Goal: Task Accomplishment & Management: Manage account settings

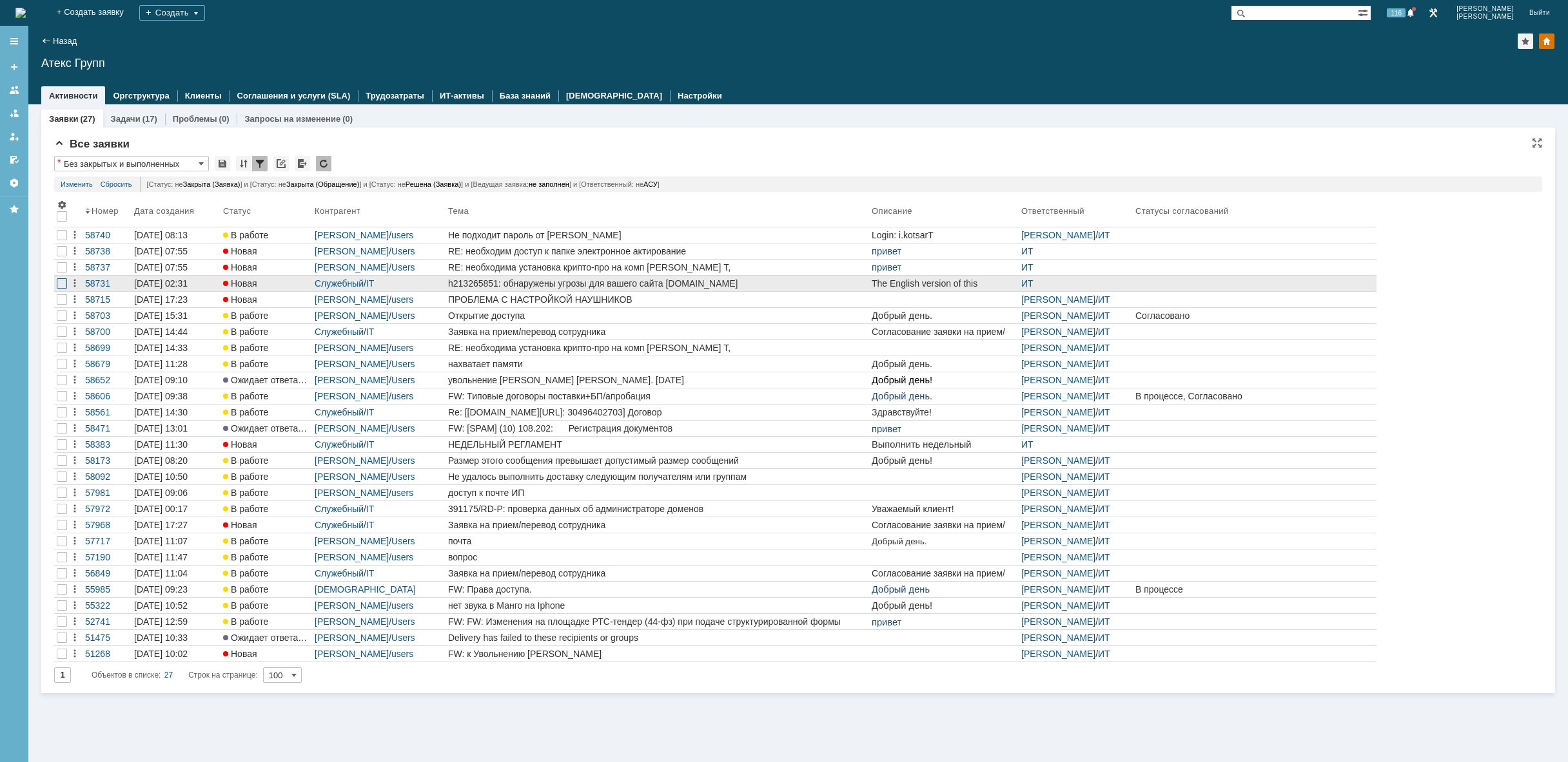
click at [64, 285] on div at bounding box center [62, 283] width 10 height 10
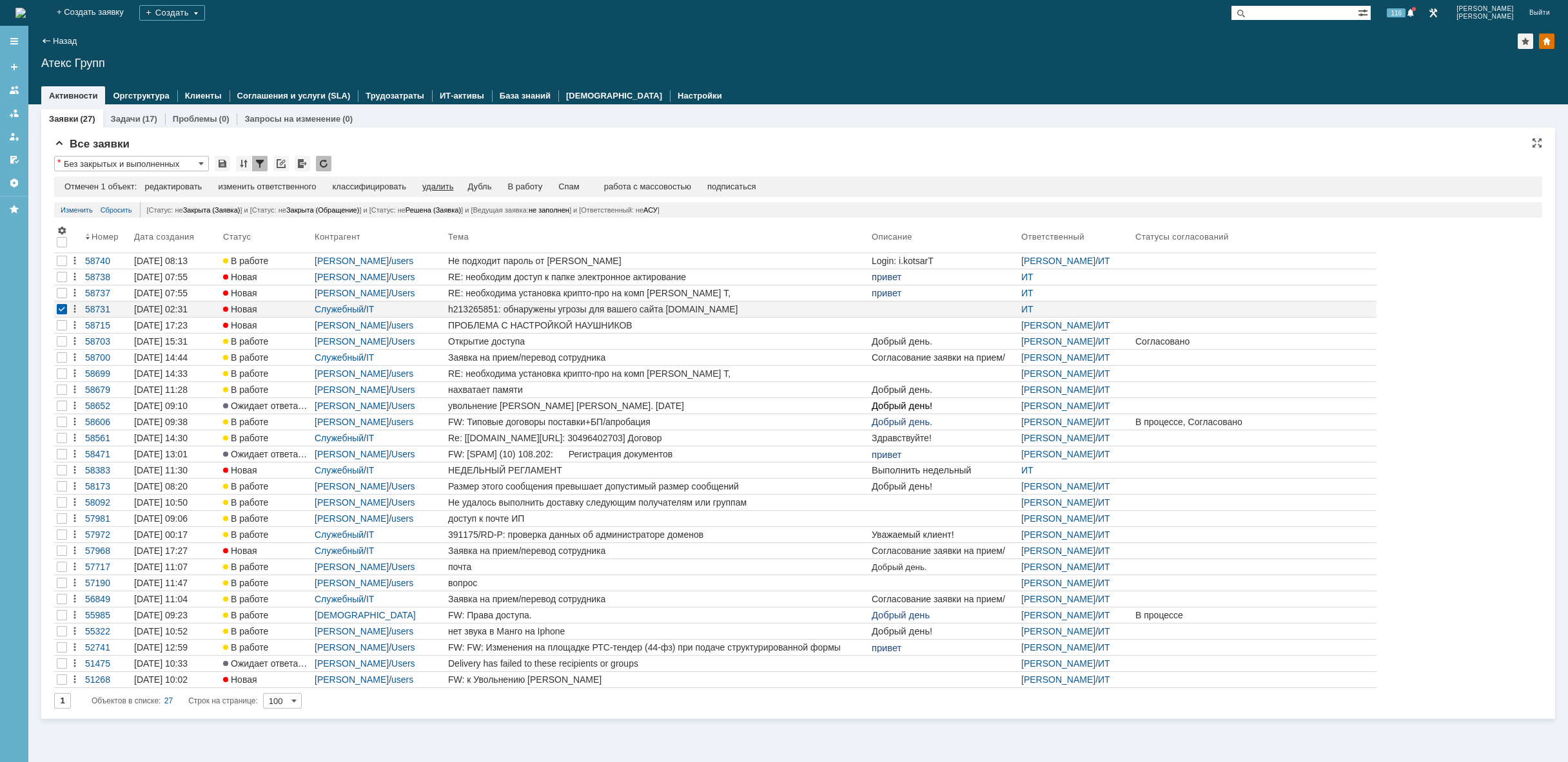
click at [450, 187] on div "удалить" at bounding box center [437, 187] width 31 height 10
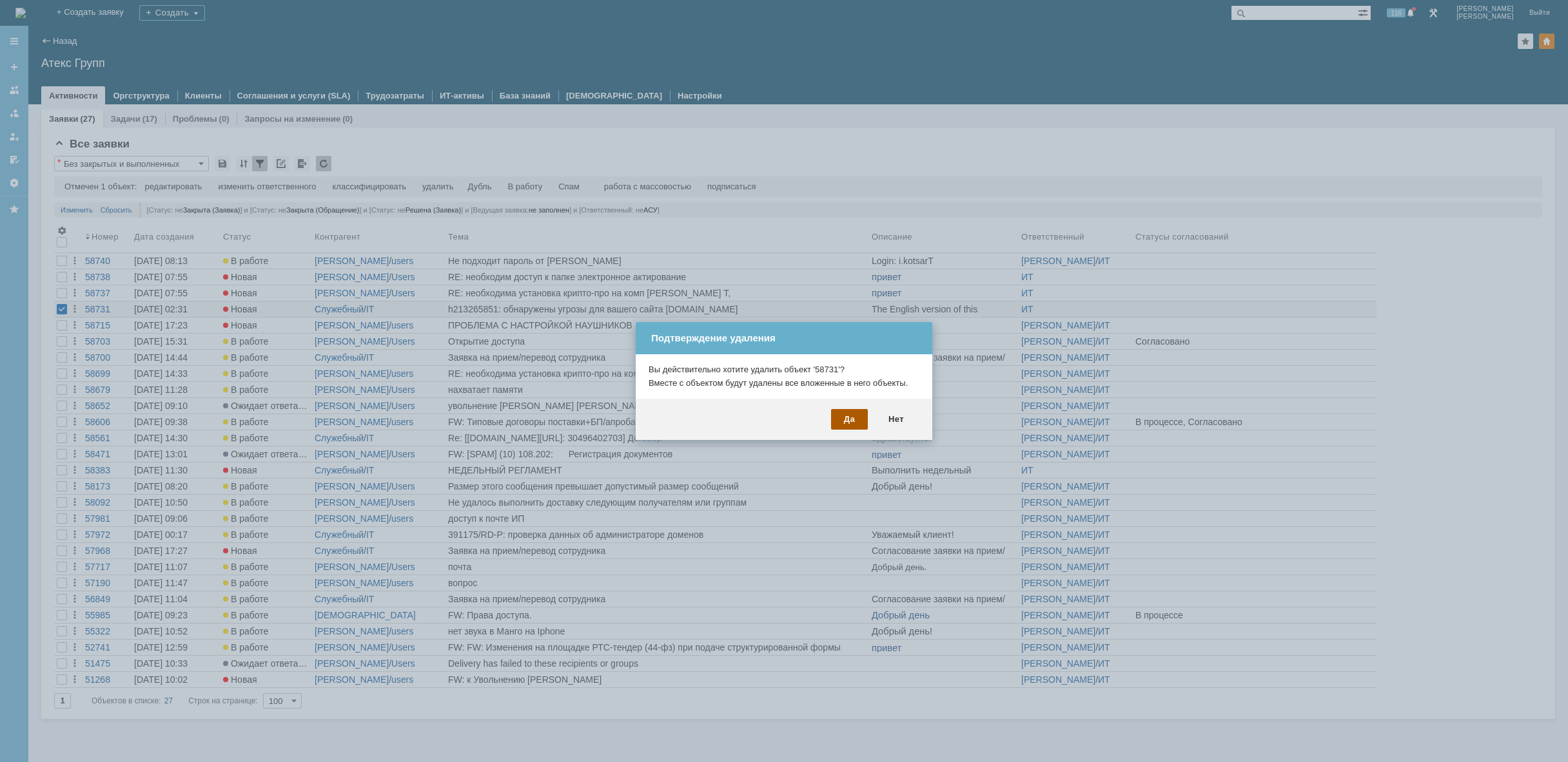
click at [849, 415] on div "Да" at bounding box center [849, 419] width 36 height 21
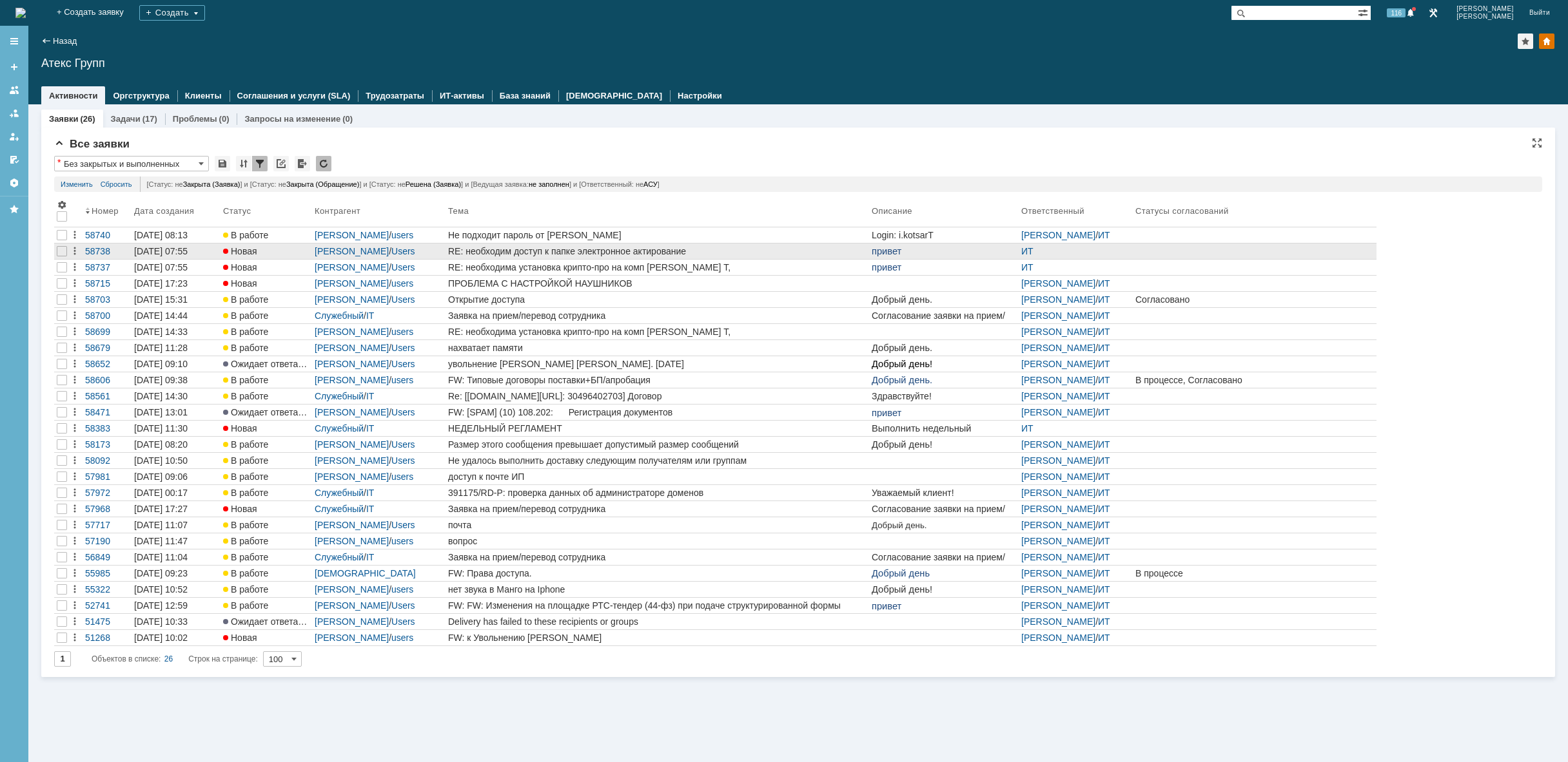
click at [570, 253] on div "RE: необходим доступ к папке электронное актирование" at bounding box center [657, 251] width 418 height 10
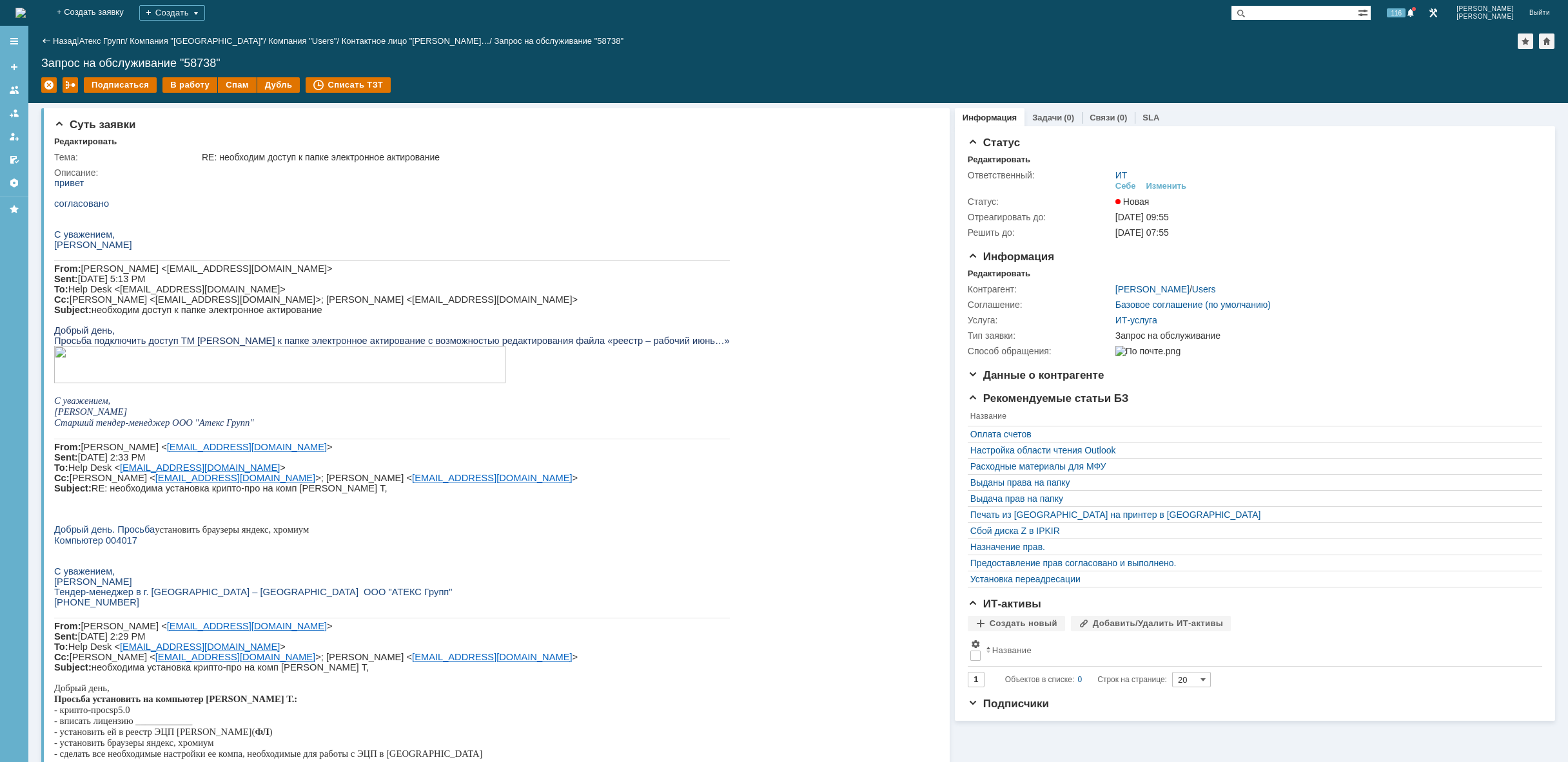
click at [26, 11] on img at bounding box center [21, 12] width 10 height 10
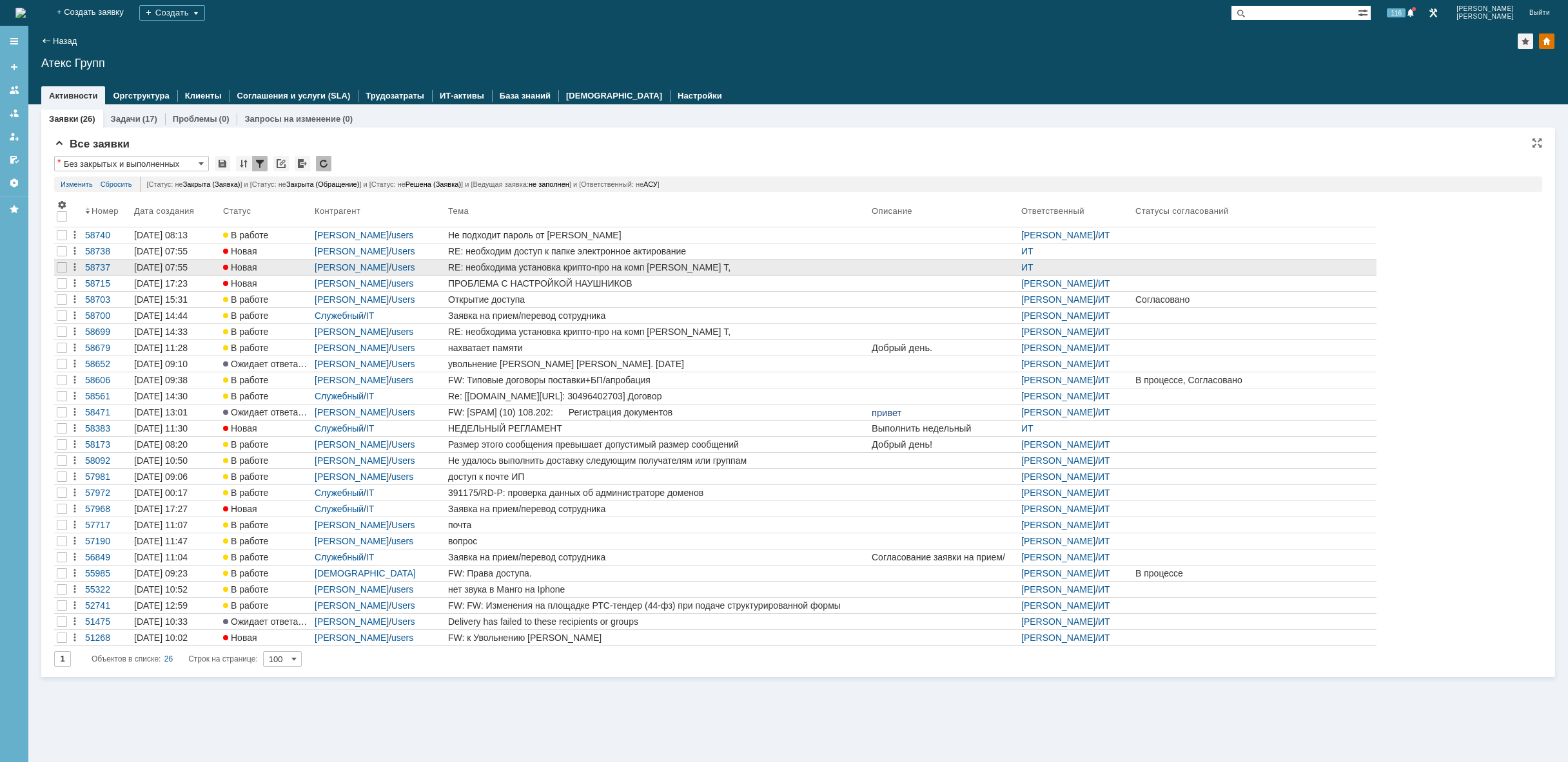
click at [565, 267] on div "RE: необходима установка крипто-про на комп [PERSON_NAME] Т," at bounding box center [657, 267] width 418 height 10
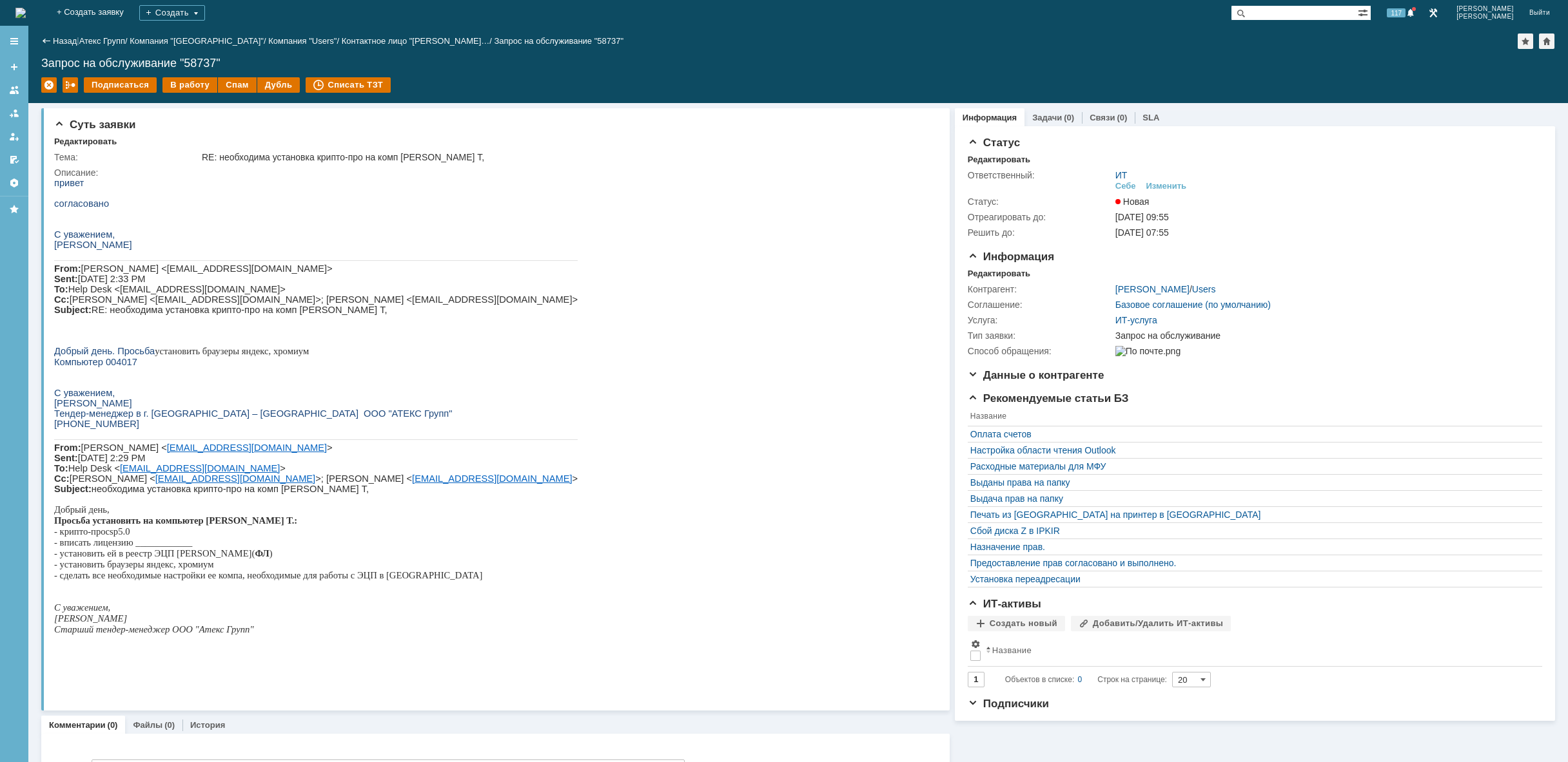
click at [26, 7] on img at bounding box center [21, 12] width 10 height 10
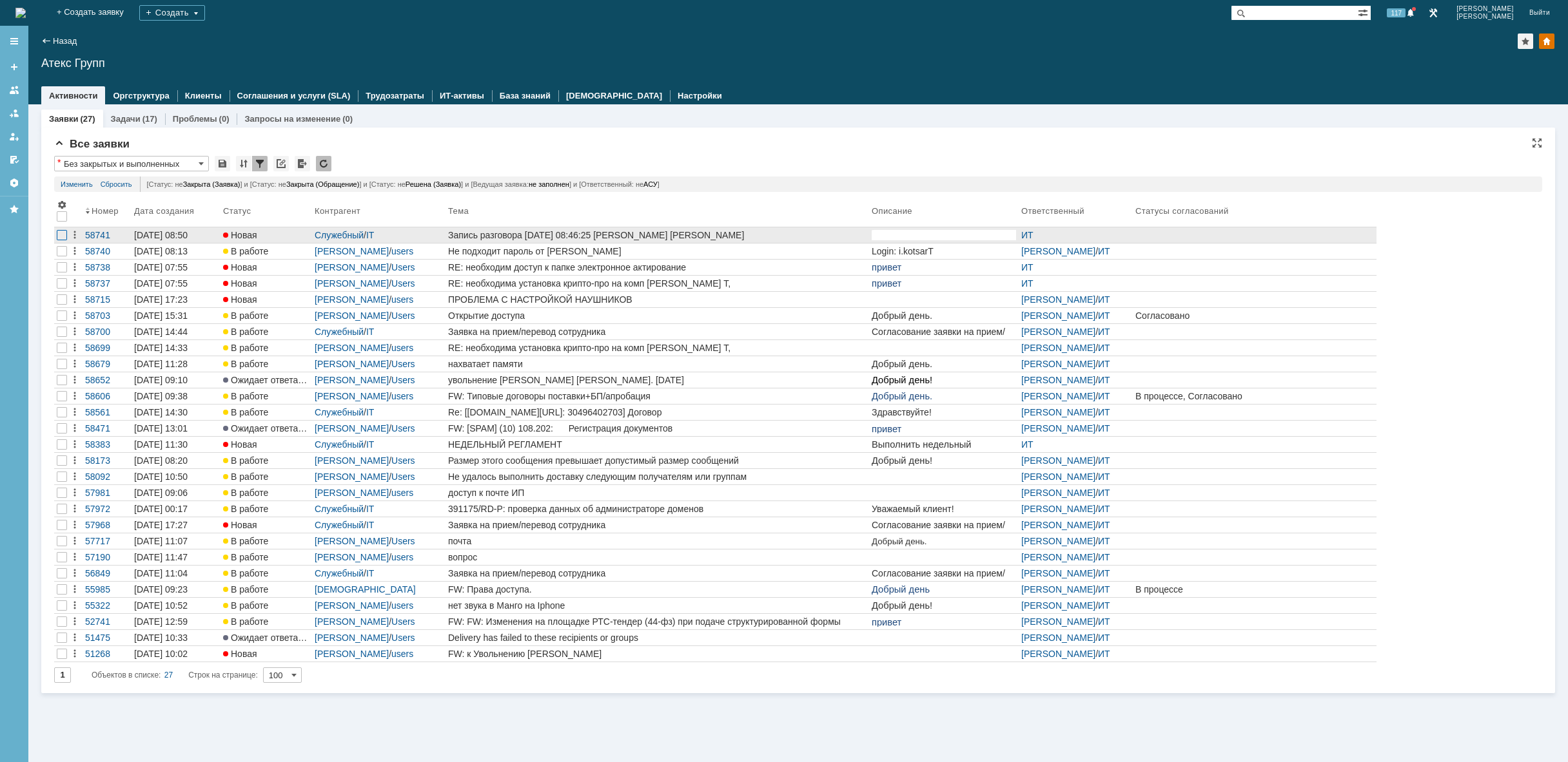
click at [62, 234] on div at bounding box center [62, 235] width 10 height 10
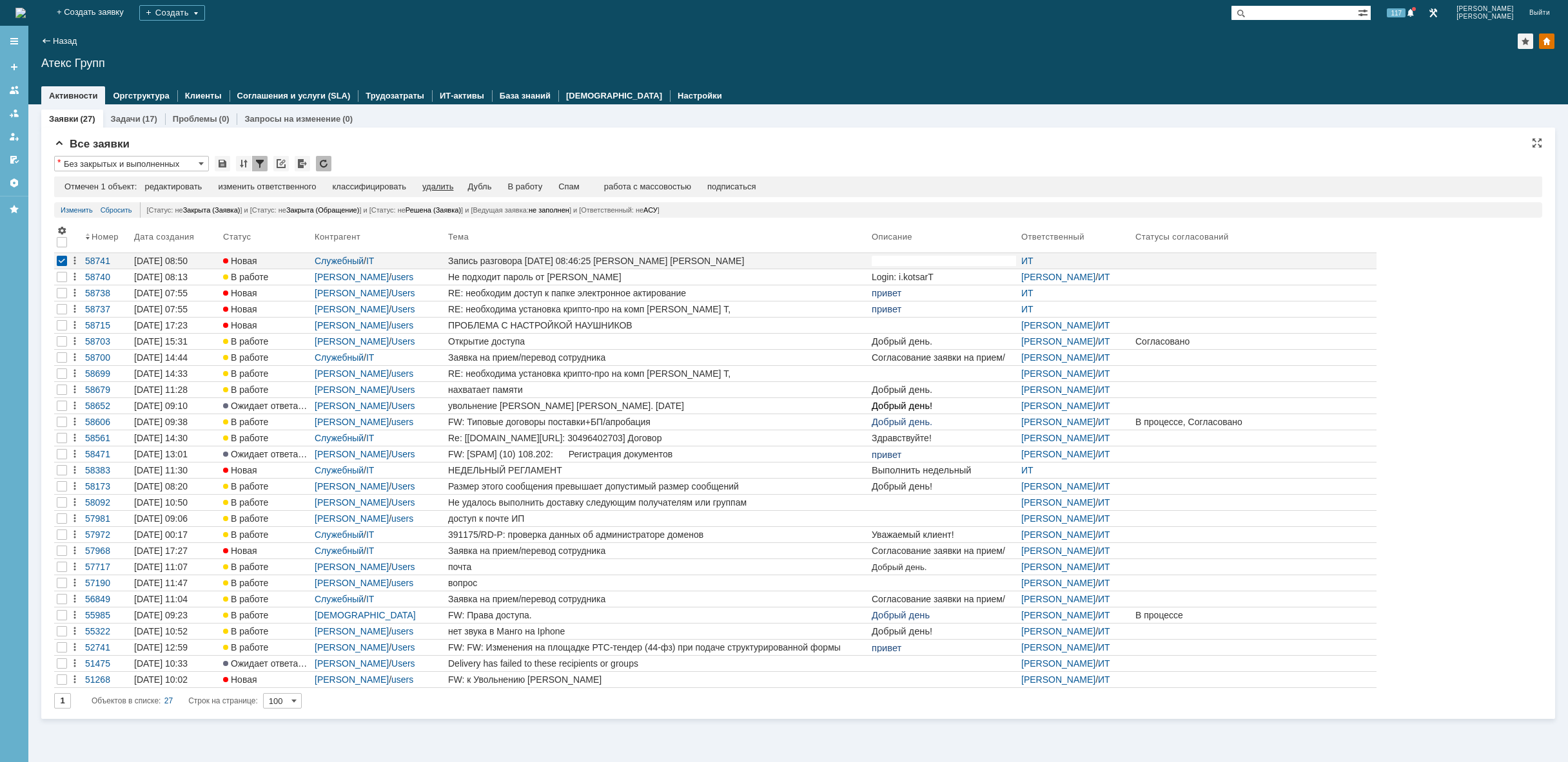
click at [453, 188] on div "удалить" at bounding box center [437, 187] width 31 height 10
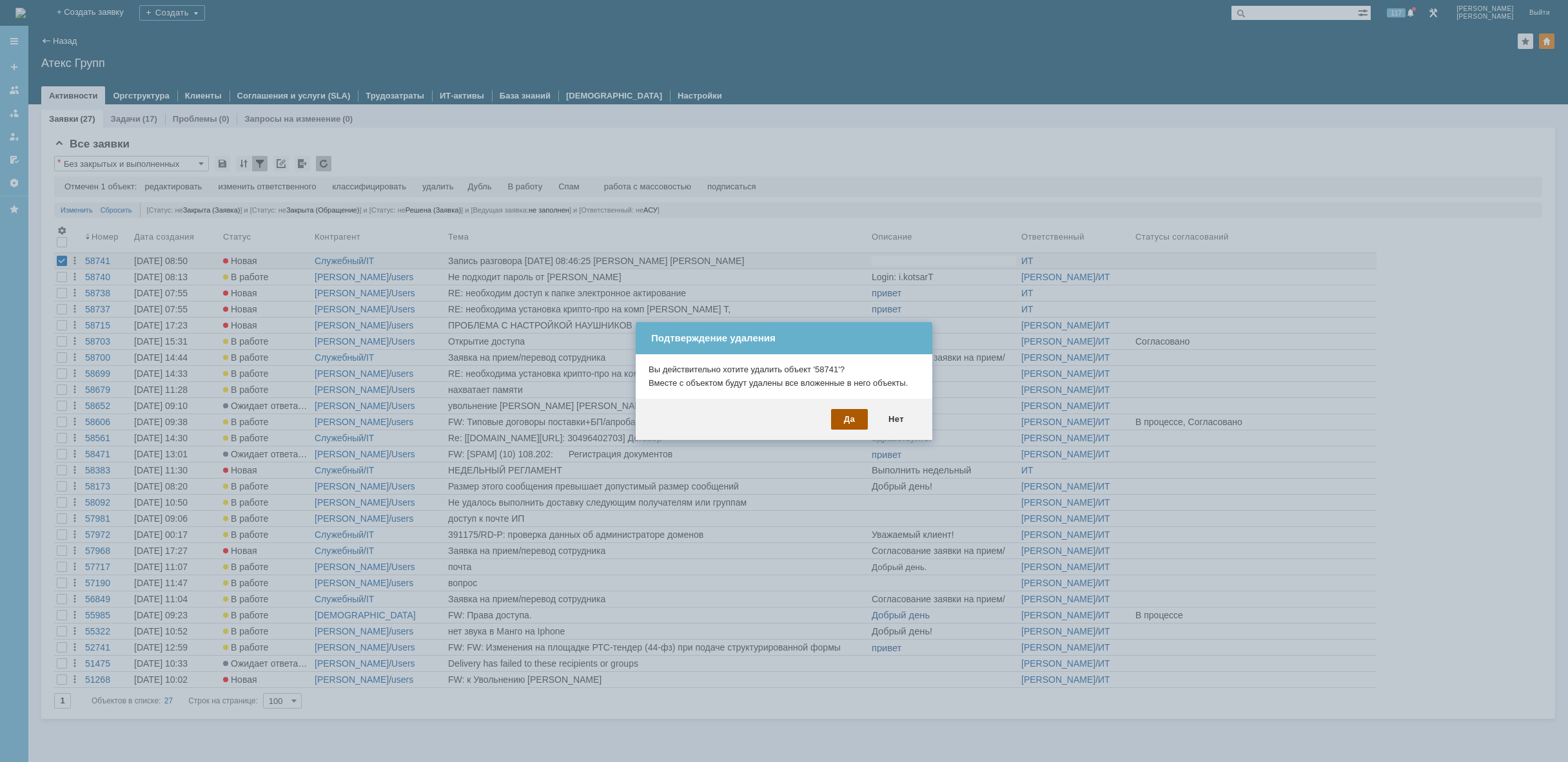
click at [852, 418] on div "Да" at bounding box center [849, 419] width 36 height 21
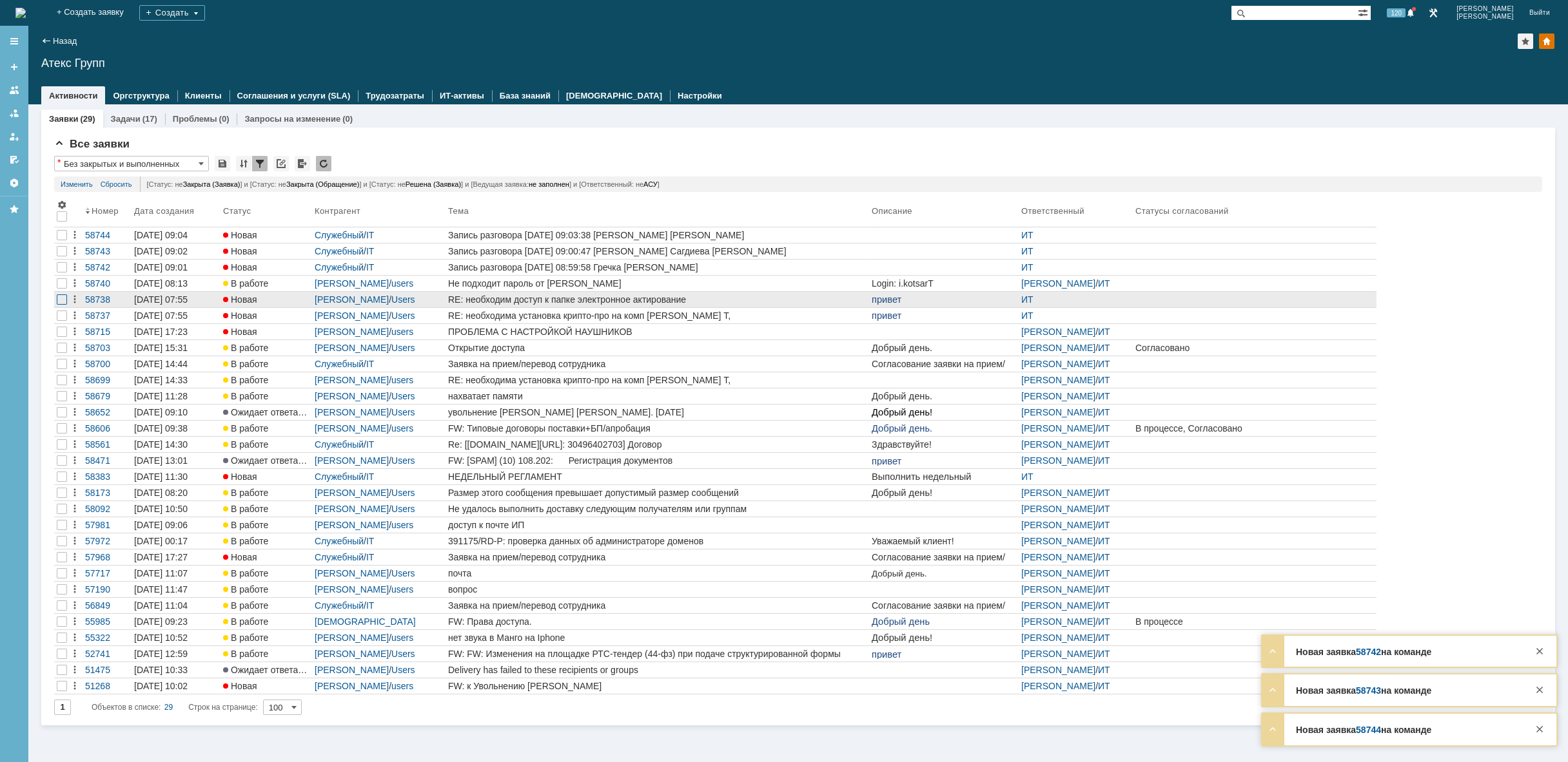
click at [60, 300] on div at bounding box center [62, 300] width 10 height 10
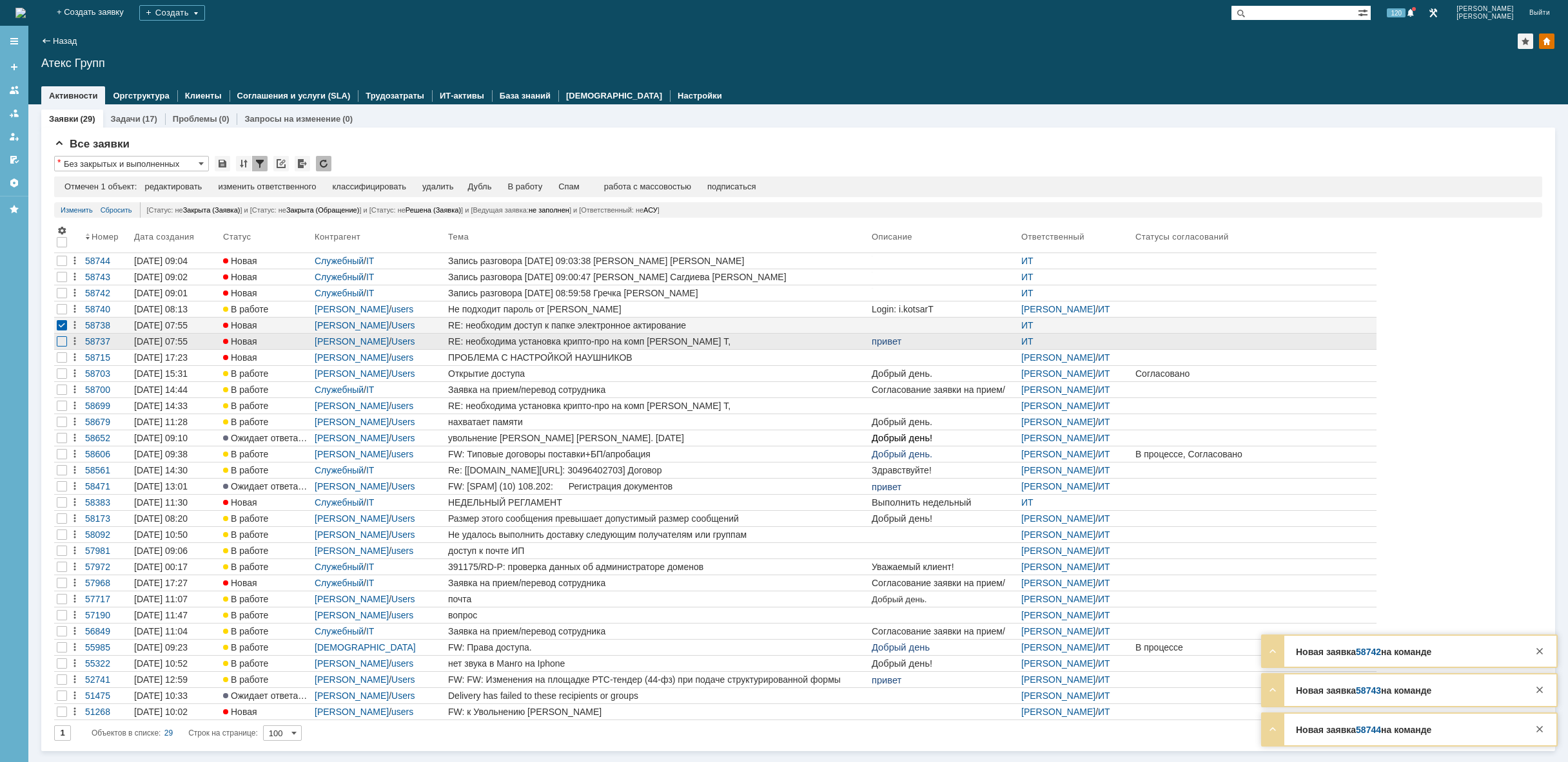
click at [60, 341] on div at bounding box center [62, 341] width 10 height 10
click at [426, 185] on div "удалить" at bounding box center [410, 187] width 31 height 10
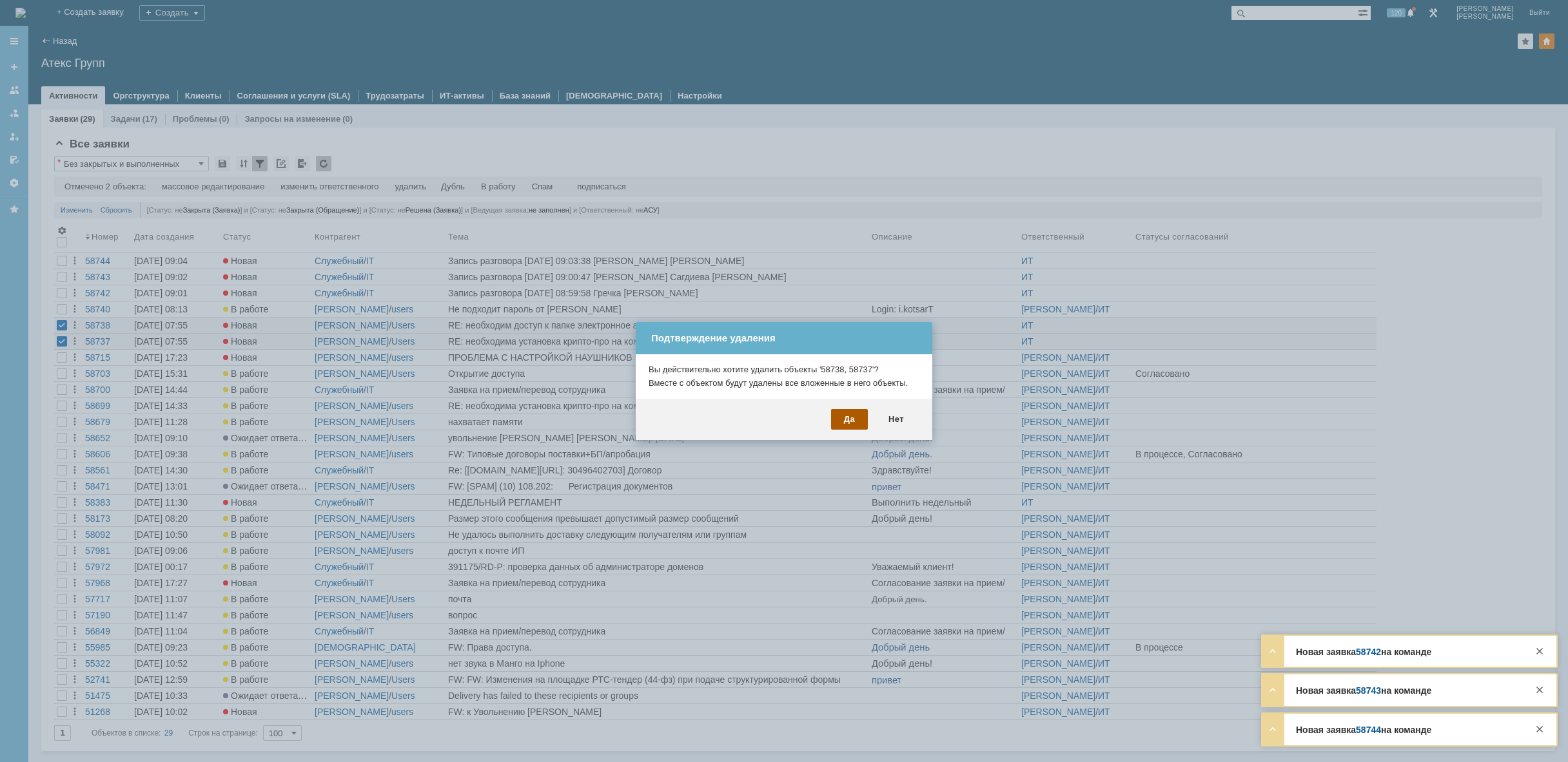
click at [844, 424] on div "Да" at bounding box center [849, 419] width 36 height 21
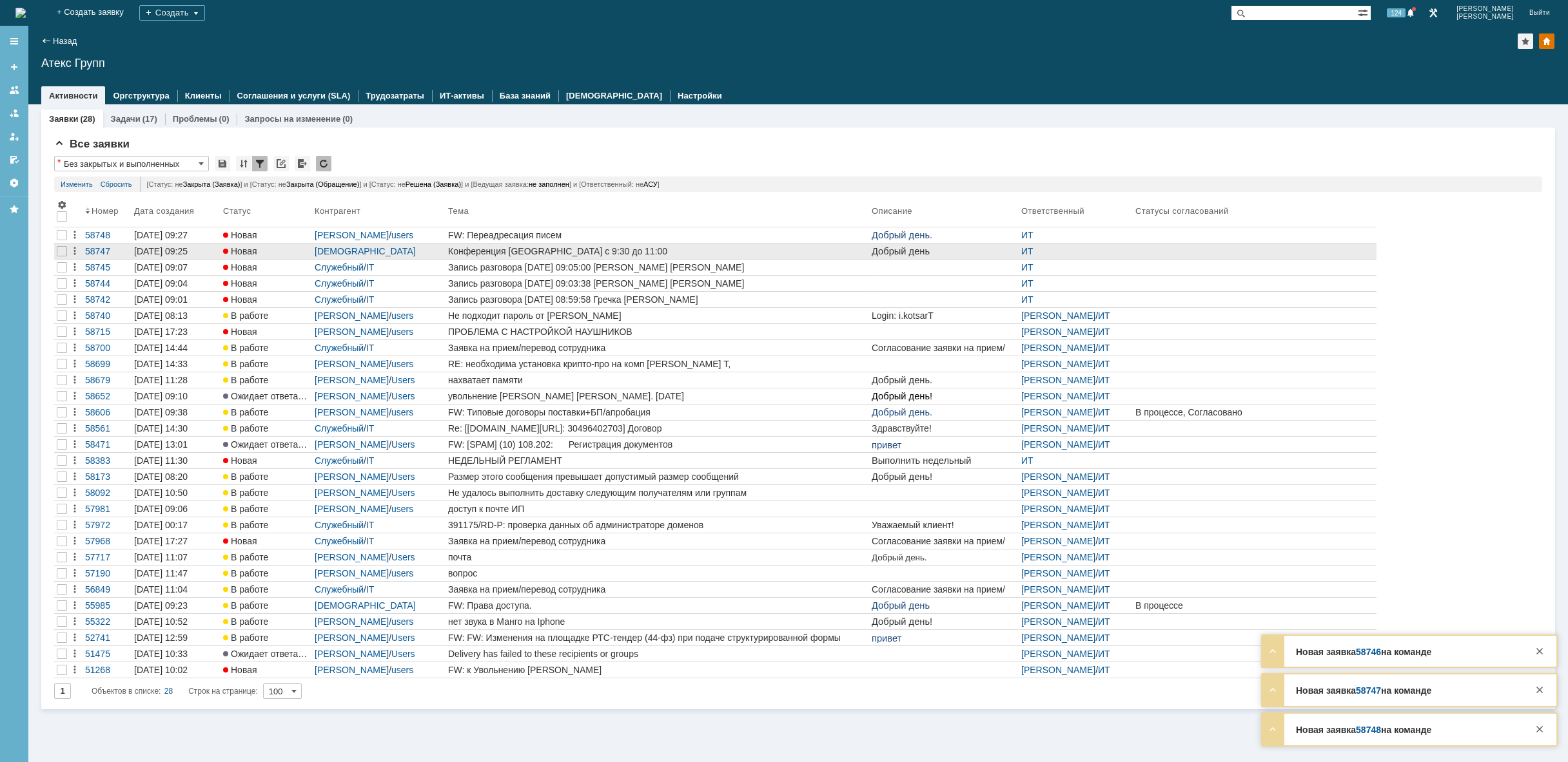
click at [642, 252] on div "Конференция [GEOGRAPHIC_DATA] с 9:30 до 11:00" at bounding box center [657, 251] width 418 height 10
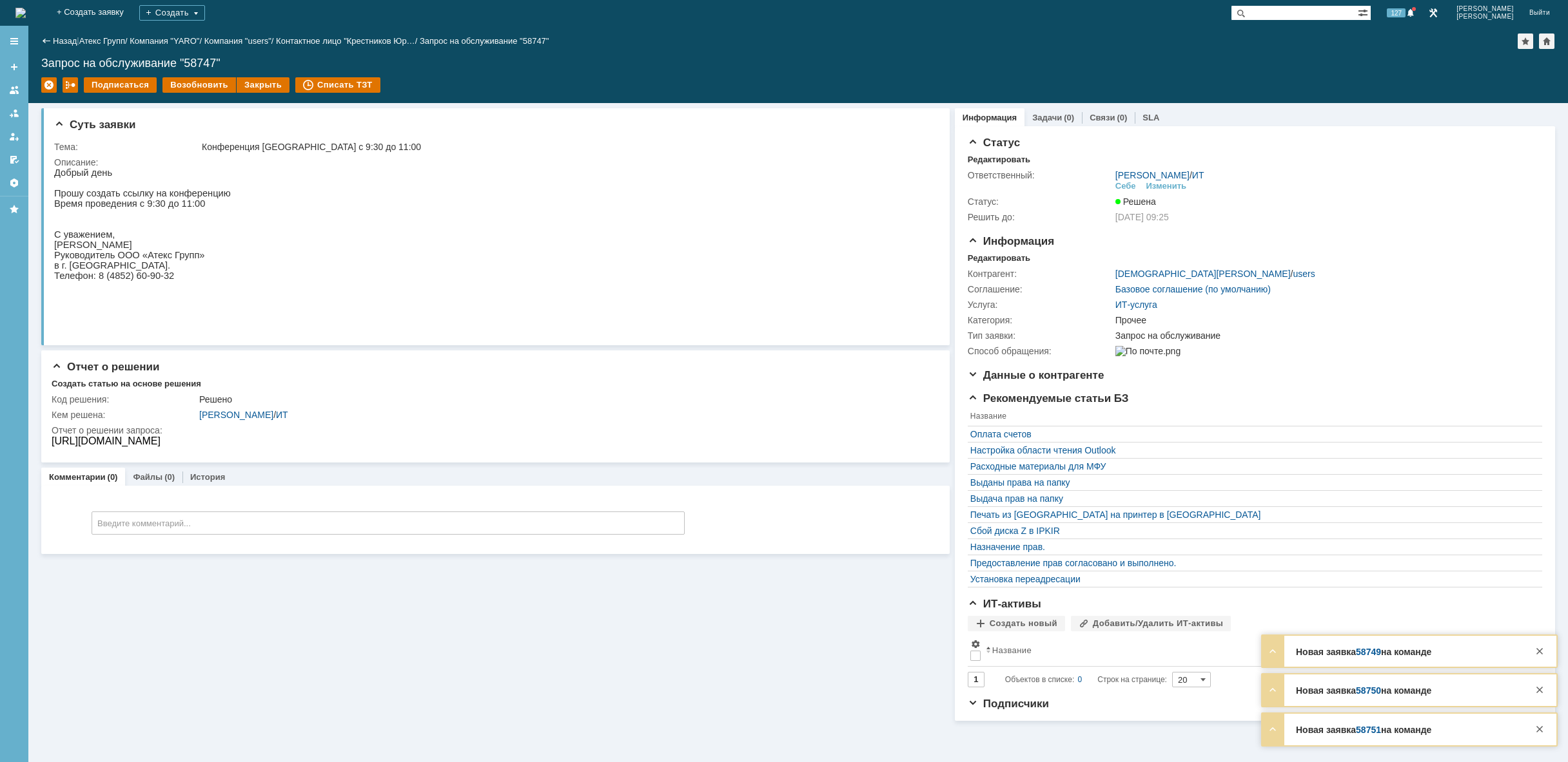
click at [26, 9] on img at bounding box center [21, 12] width 10 height 10
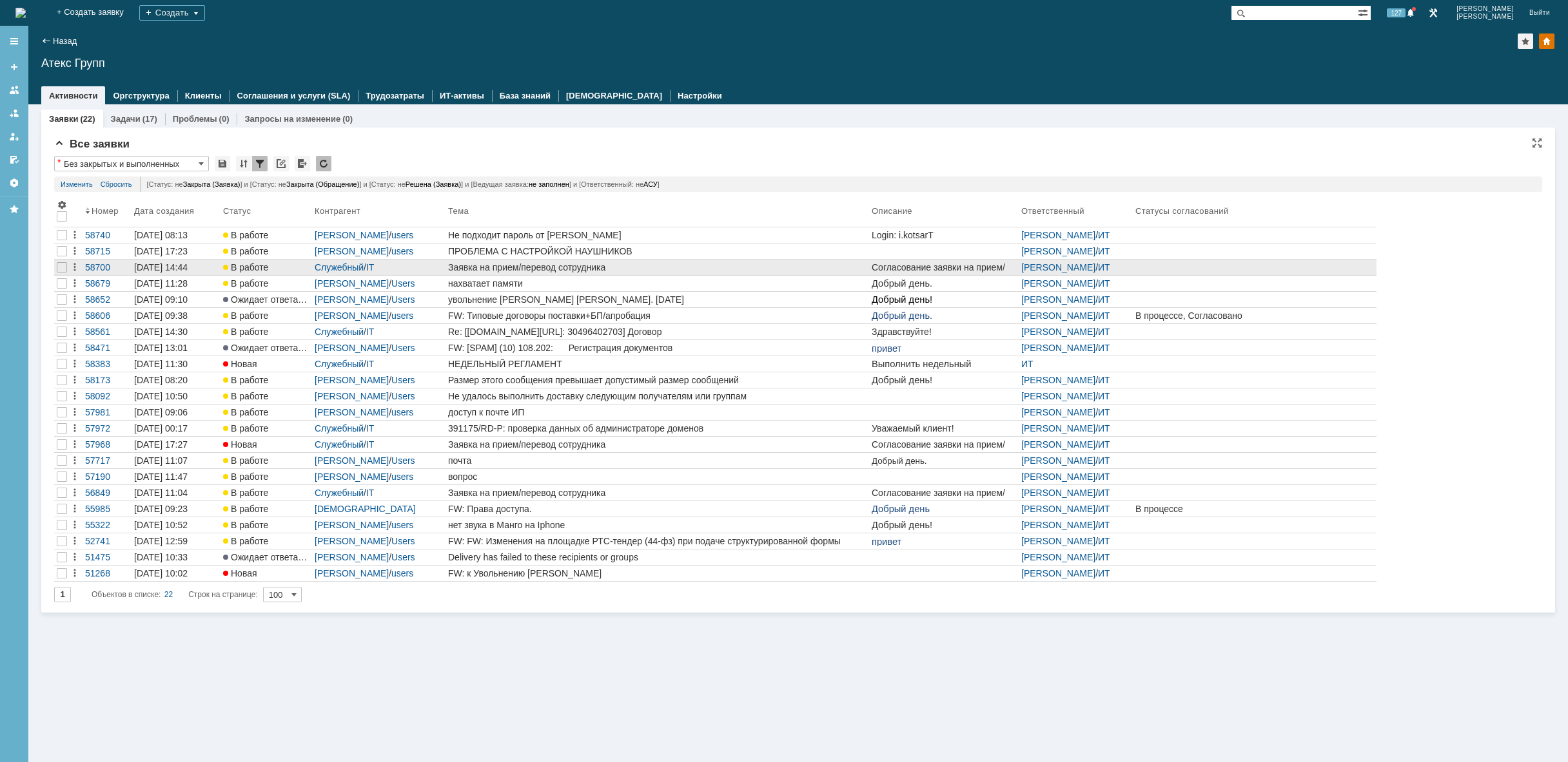
click at [643, 266] on div "Заявка на прием/перевод сотрудника" at bounding box center [657, 267] width 418 height 10
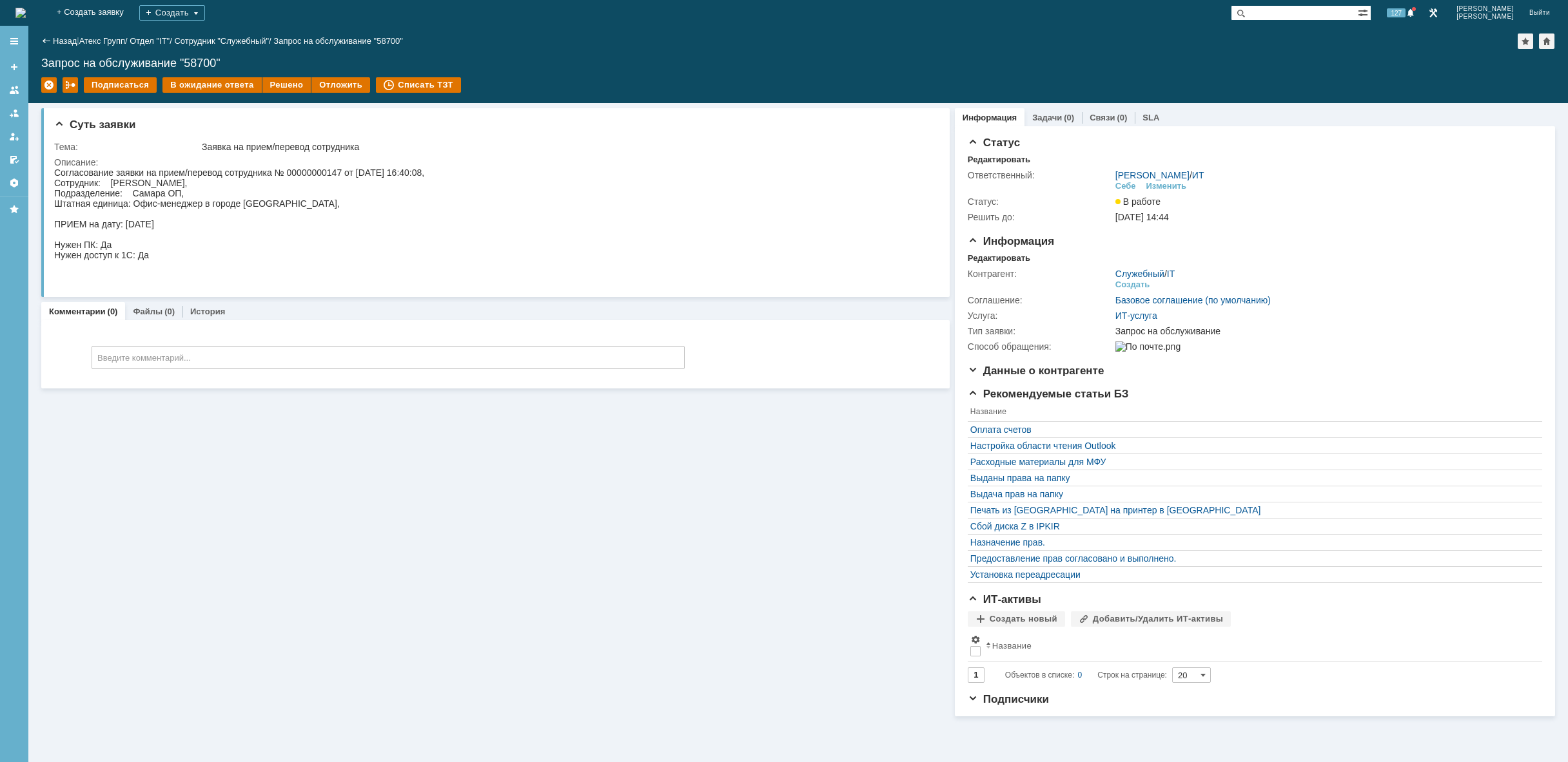
click at [26, 7] on img at bounding box center [21, 12] width 10 height 10
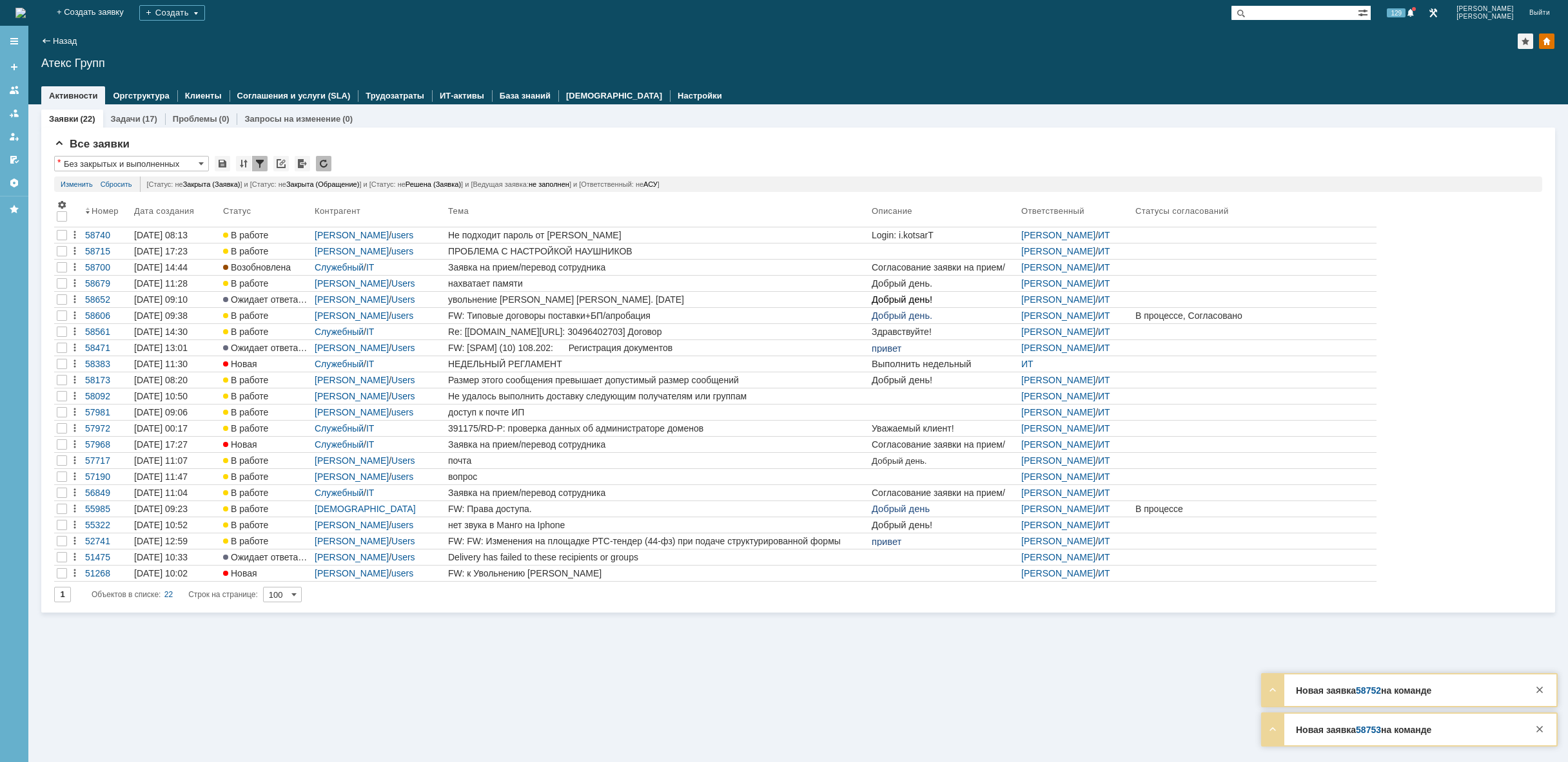
click at [26, 13] on img at bounding box center [21, 12] width 10 height 10
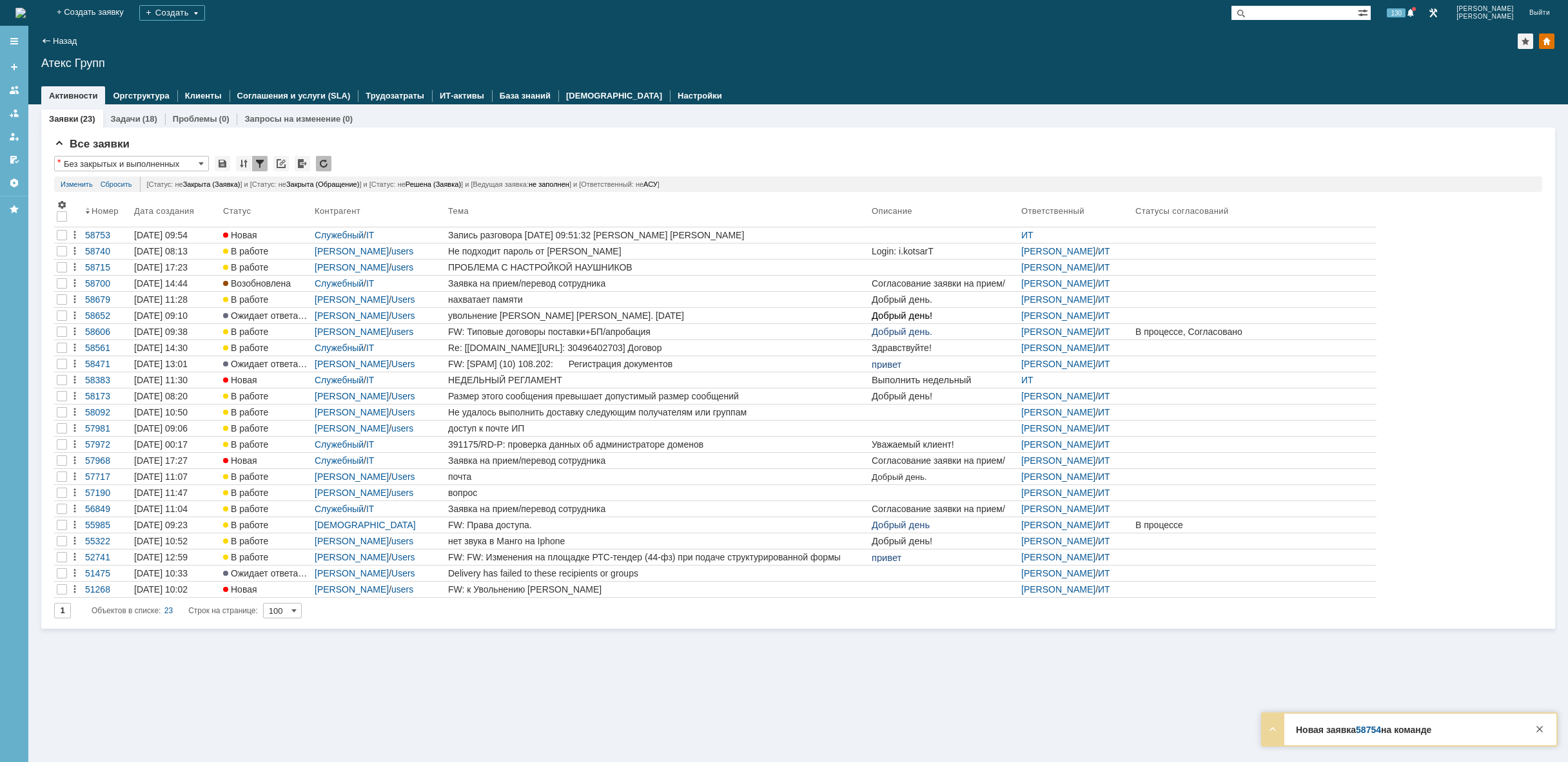
click at [26, 7] on img at bounding box center [21, 12] width 10 height 10
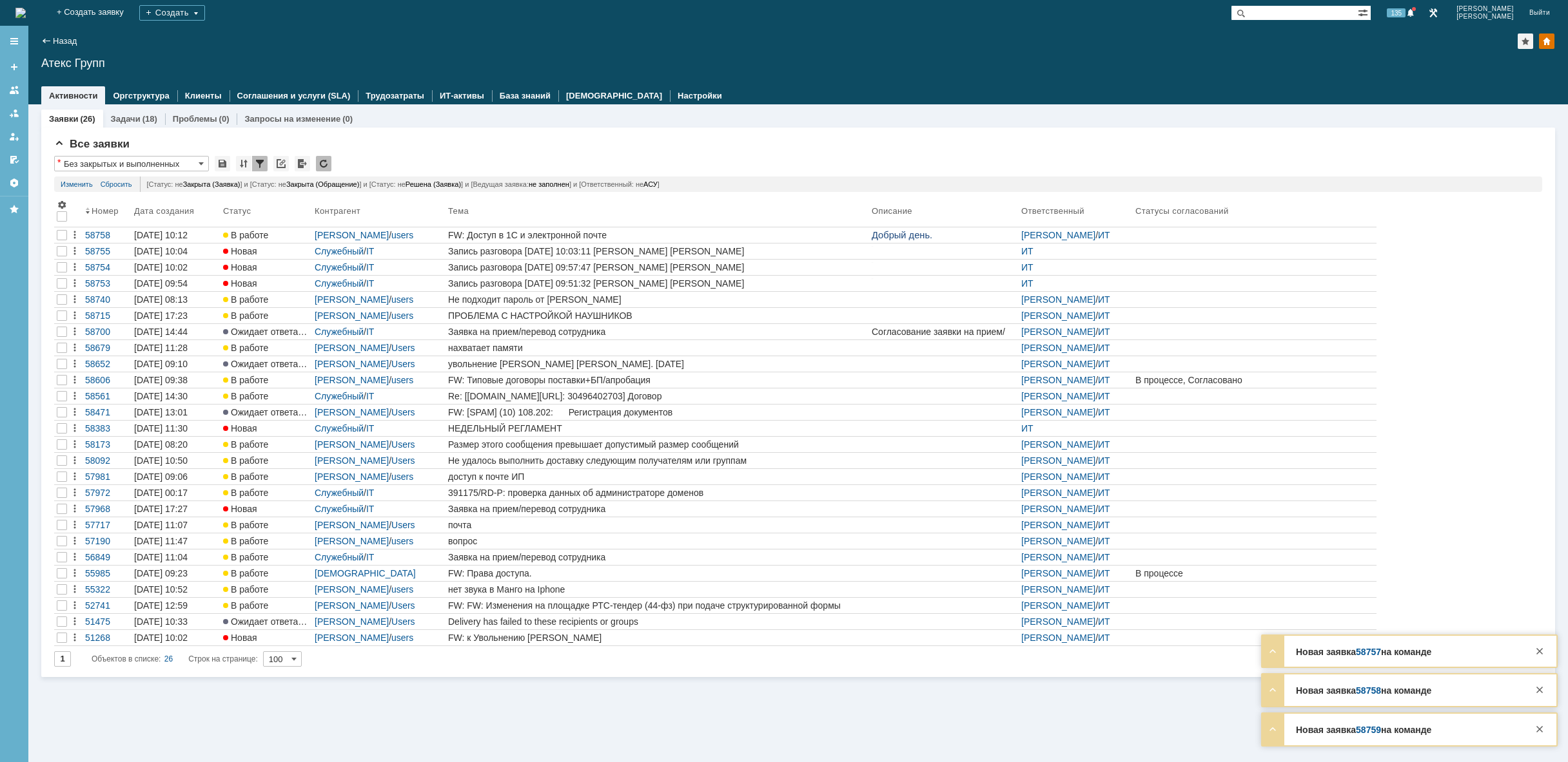
click at [26, 13] on img at bounding box center [21, 12] width 10 height 10
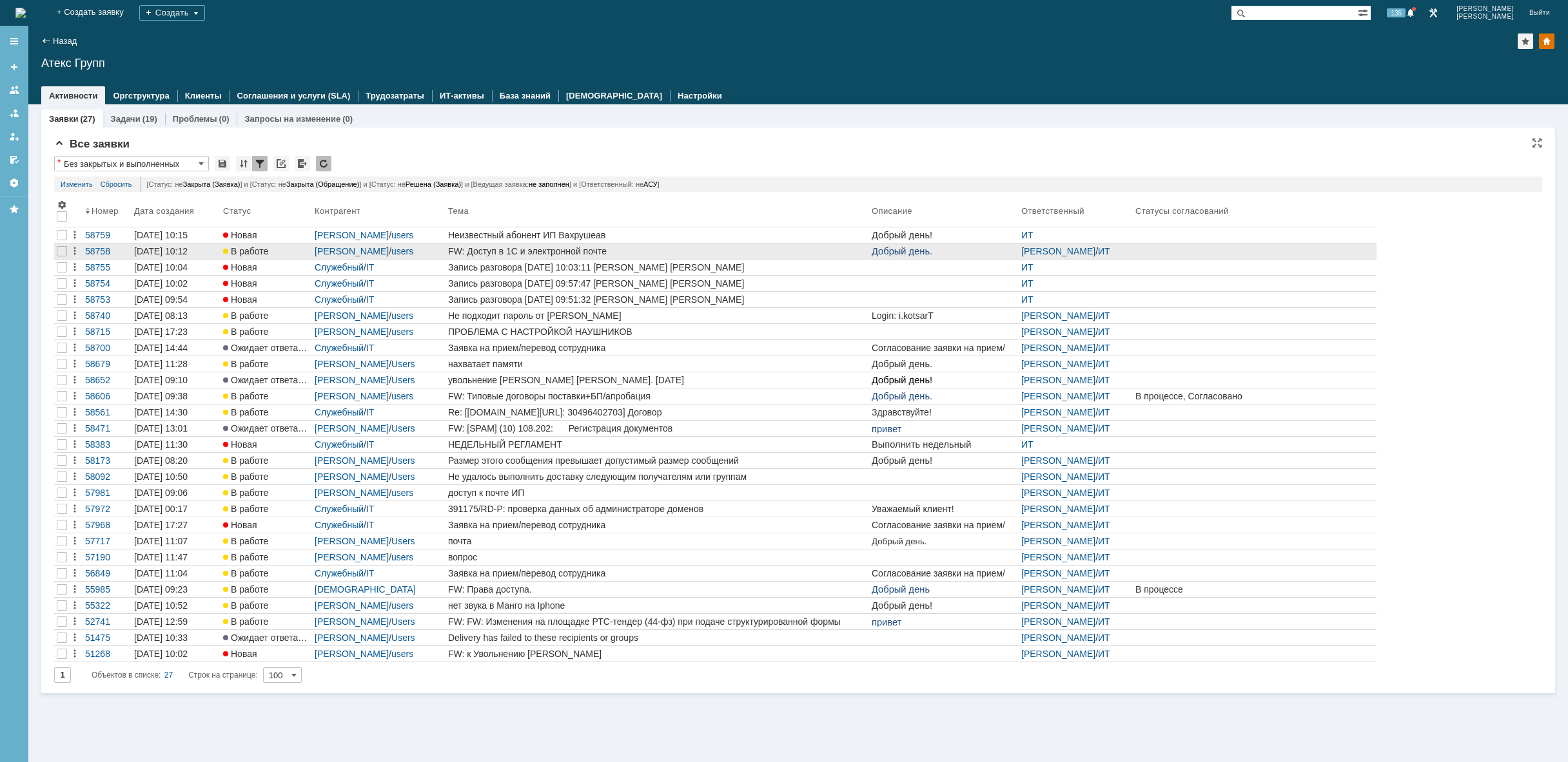
click at [812, 247] on div "FW: Доступ в 1С и электронной почте" at bounding box center [657, 251] width 418 height 10
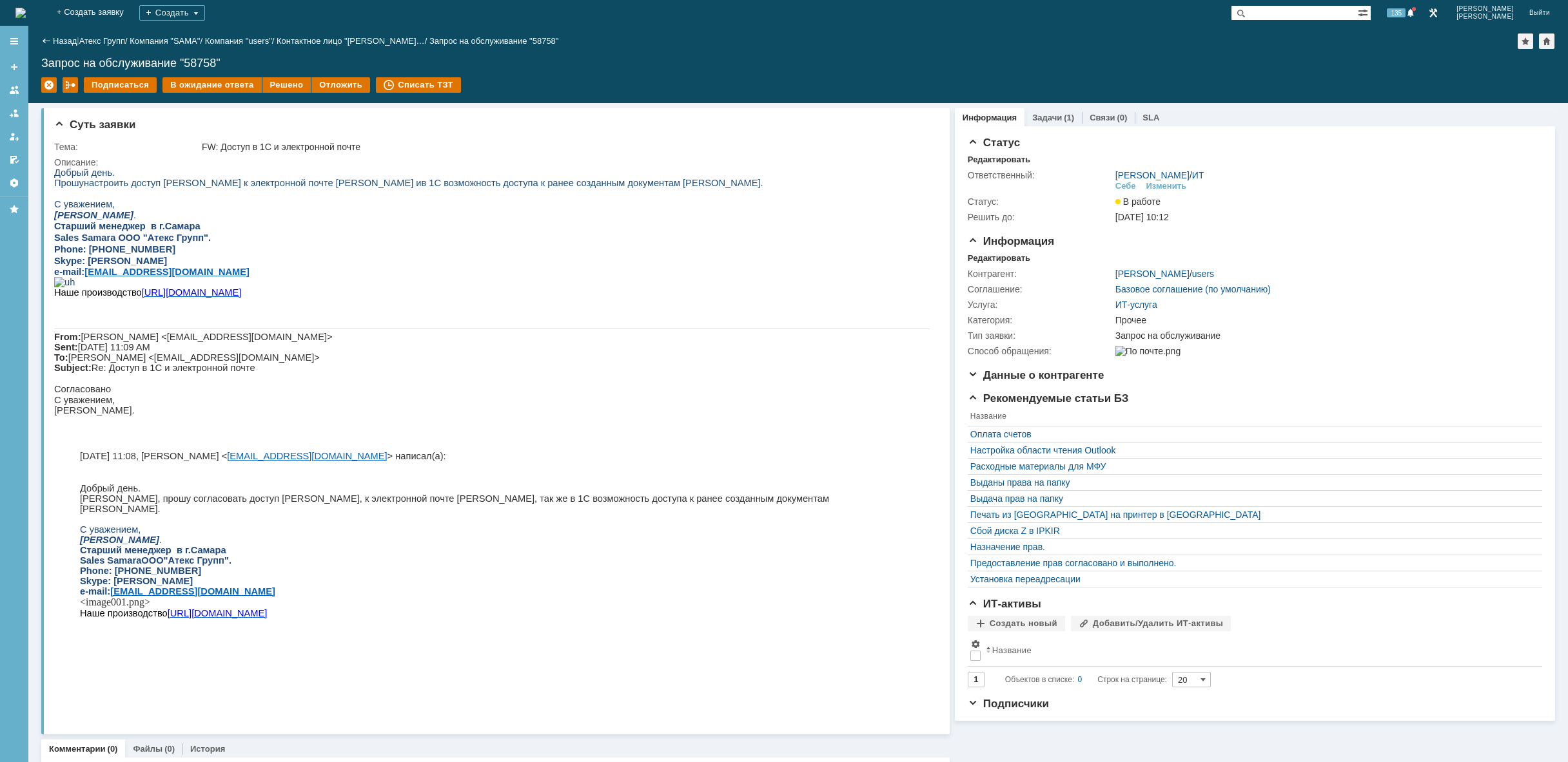
click at [26, 10] on img at bounding box center [21, 12] width 10 height 10
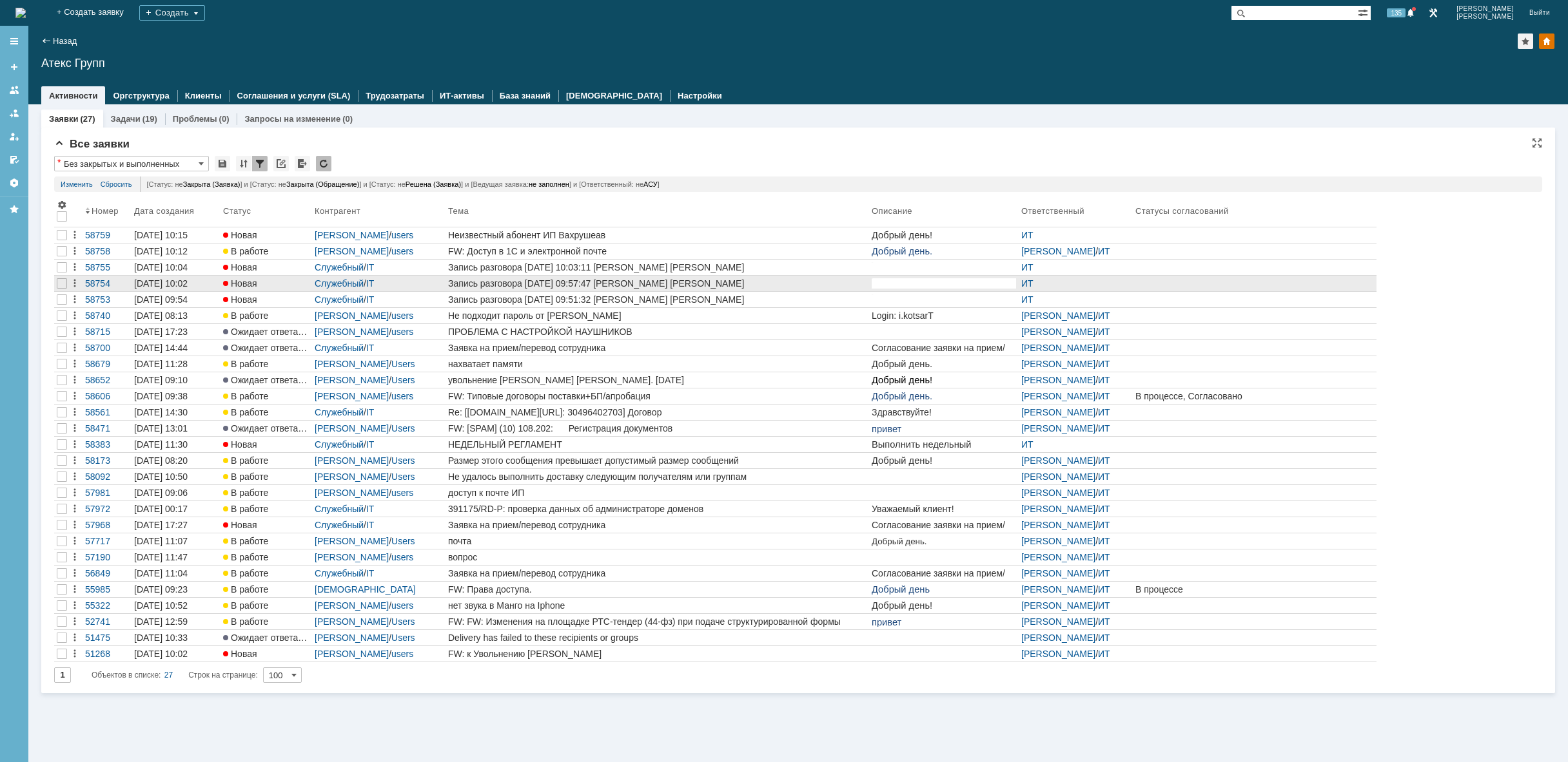
click at [691, 287] on div "Запись разговора [DATE] 09:57:47 [PERSON_NAME] [PERSON_NAME]" at bounding box center [657, 283] width 418 height 10
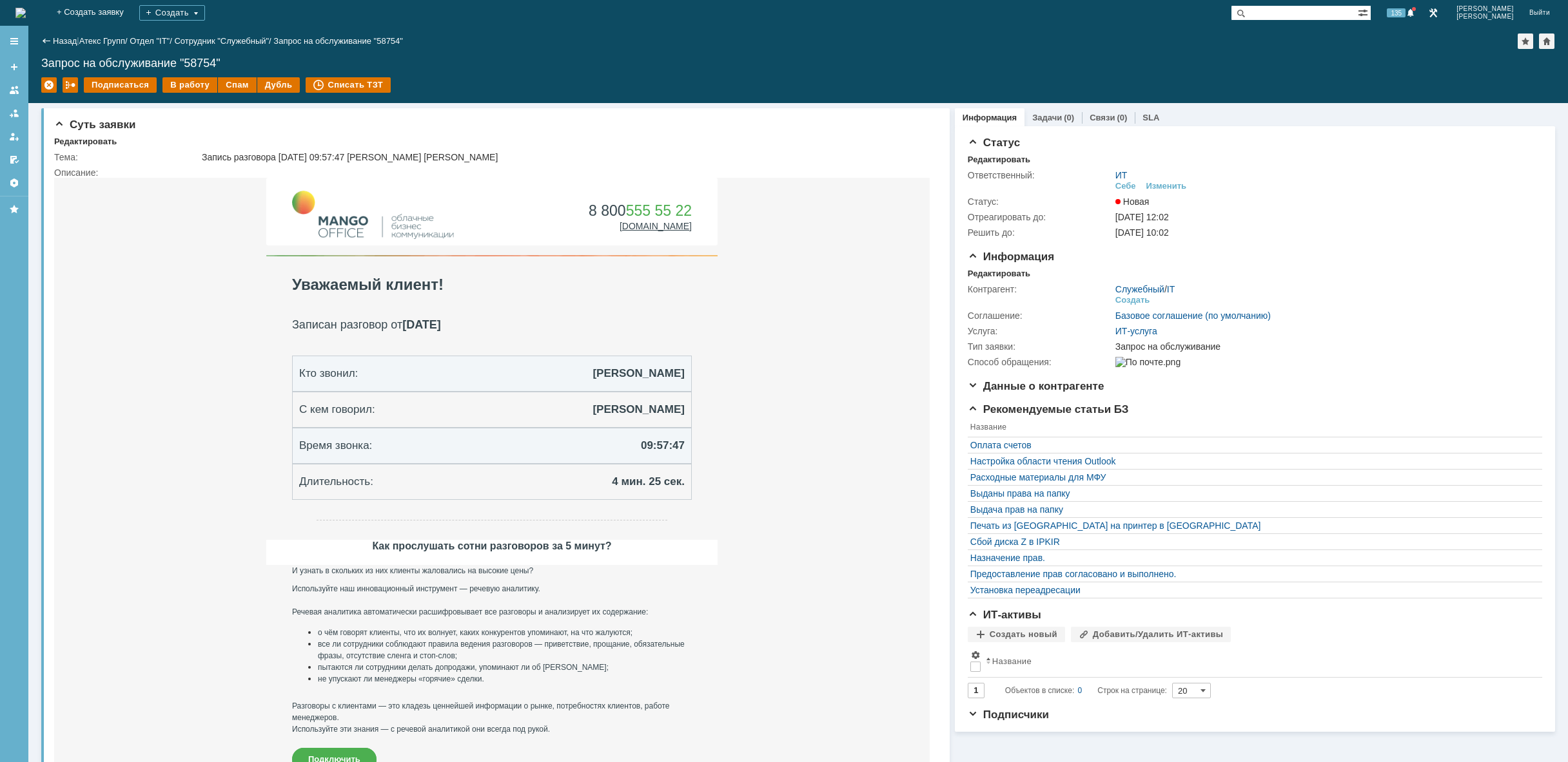
click at [26, 7] on img at bounding box center [21, 12] width 10 height 10
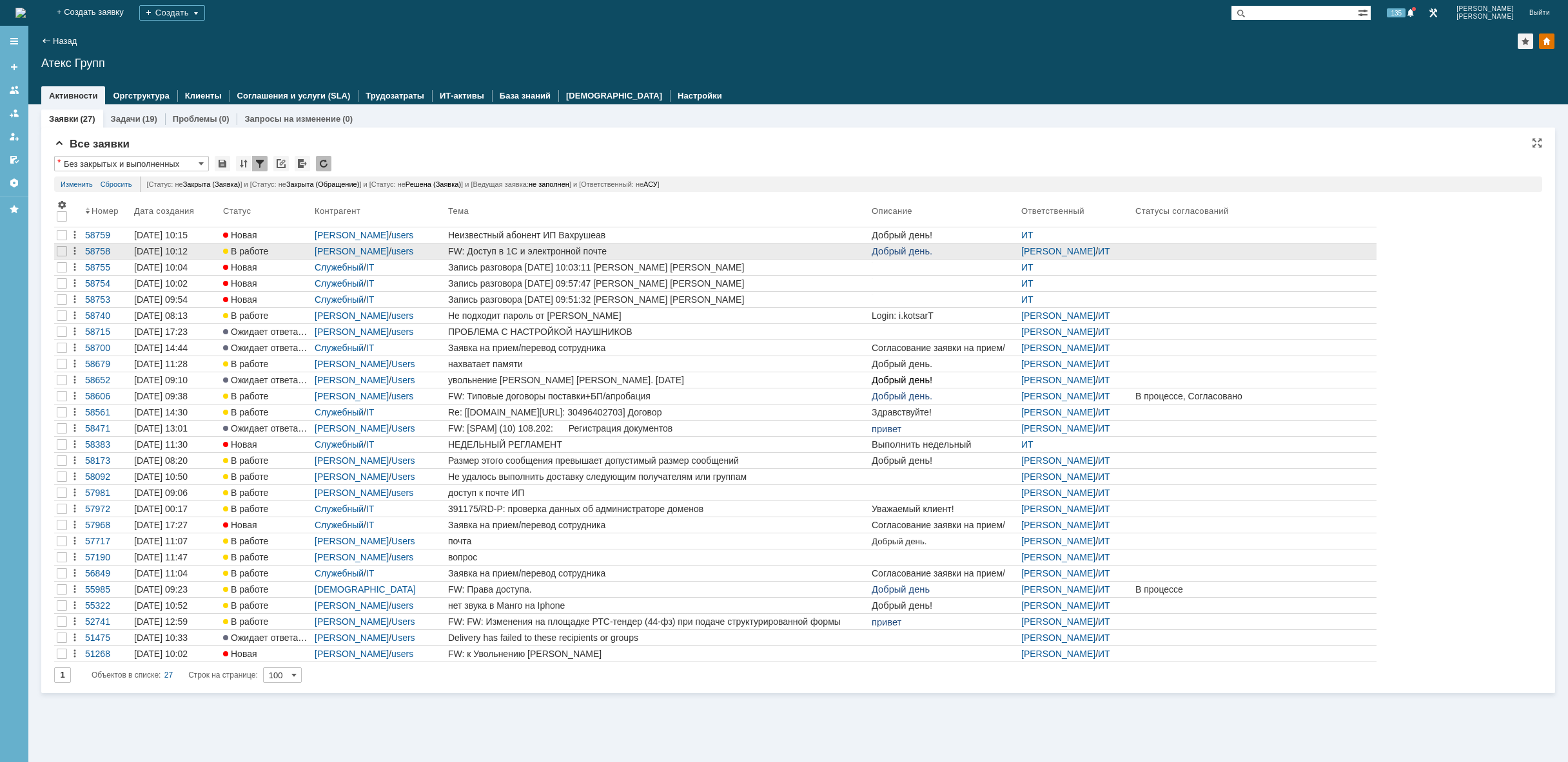
click at [570, 255] on div "FW: Доступ в 1С и электронной почте" at bounding box center [657, 251] width 418 height 10
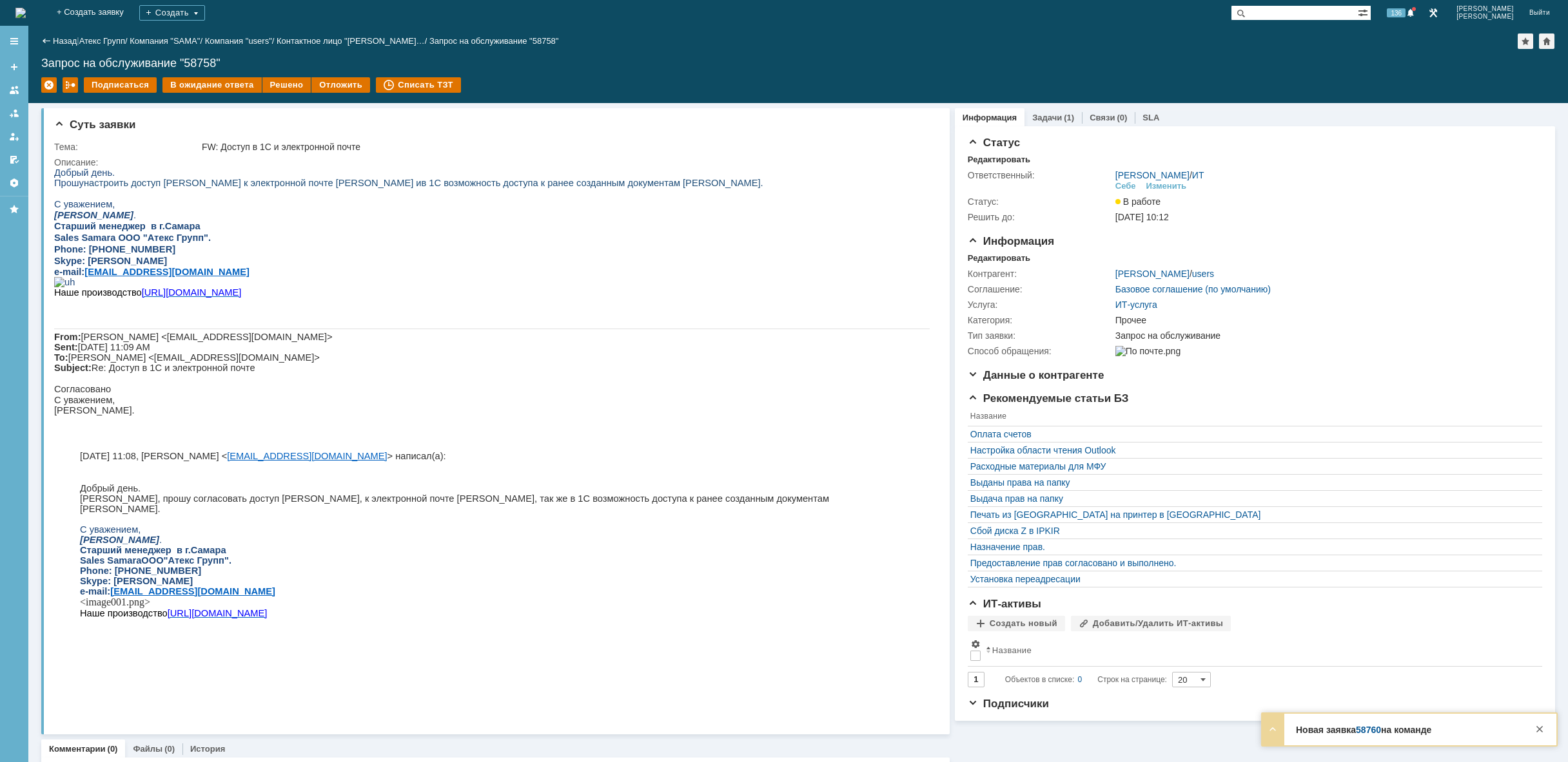
click at [26, 16] on img at bounding box center [21, 12] width 10 height 10
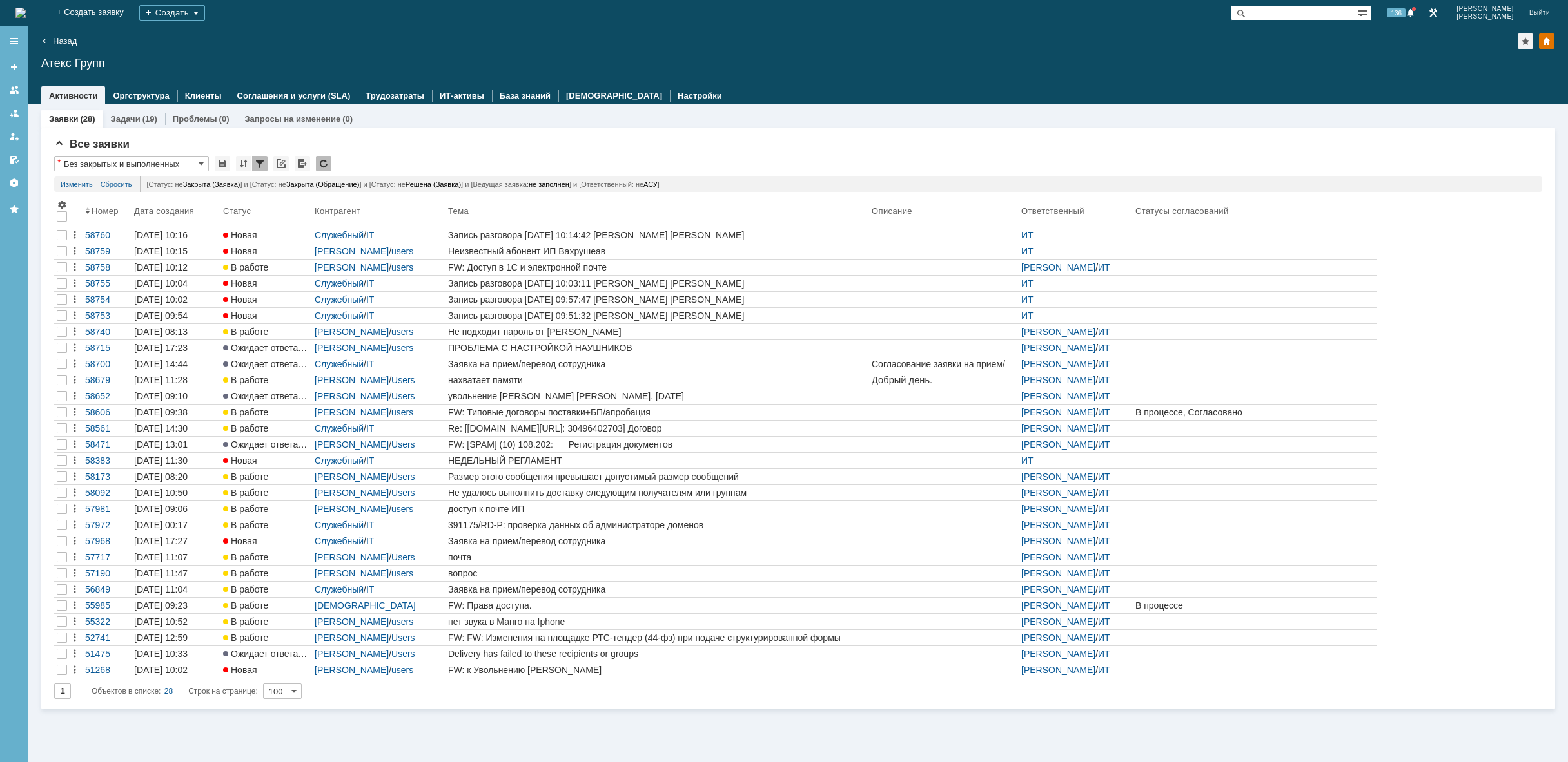
click at [26, 16] on img at bounding box center [21, 12] width 10 height 10
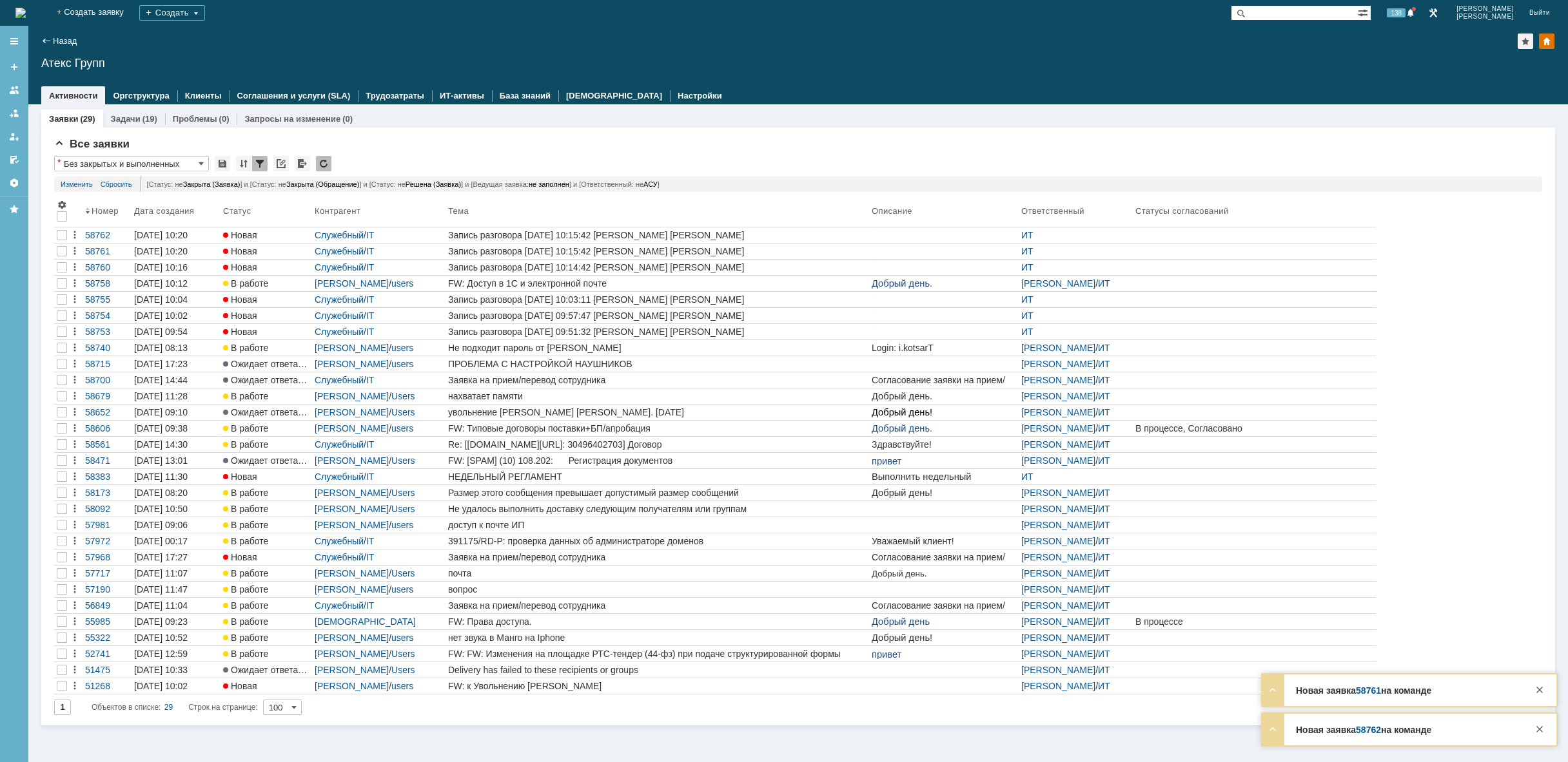
click at [26, 12] on img at bounding box center [21, 12] width 10 height 10
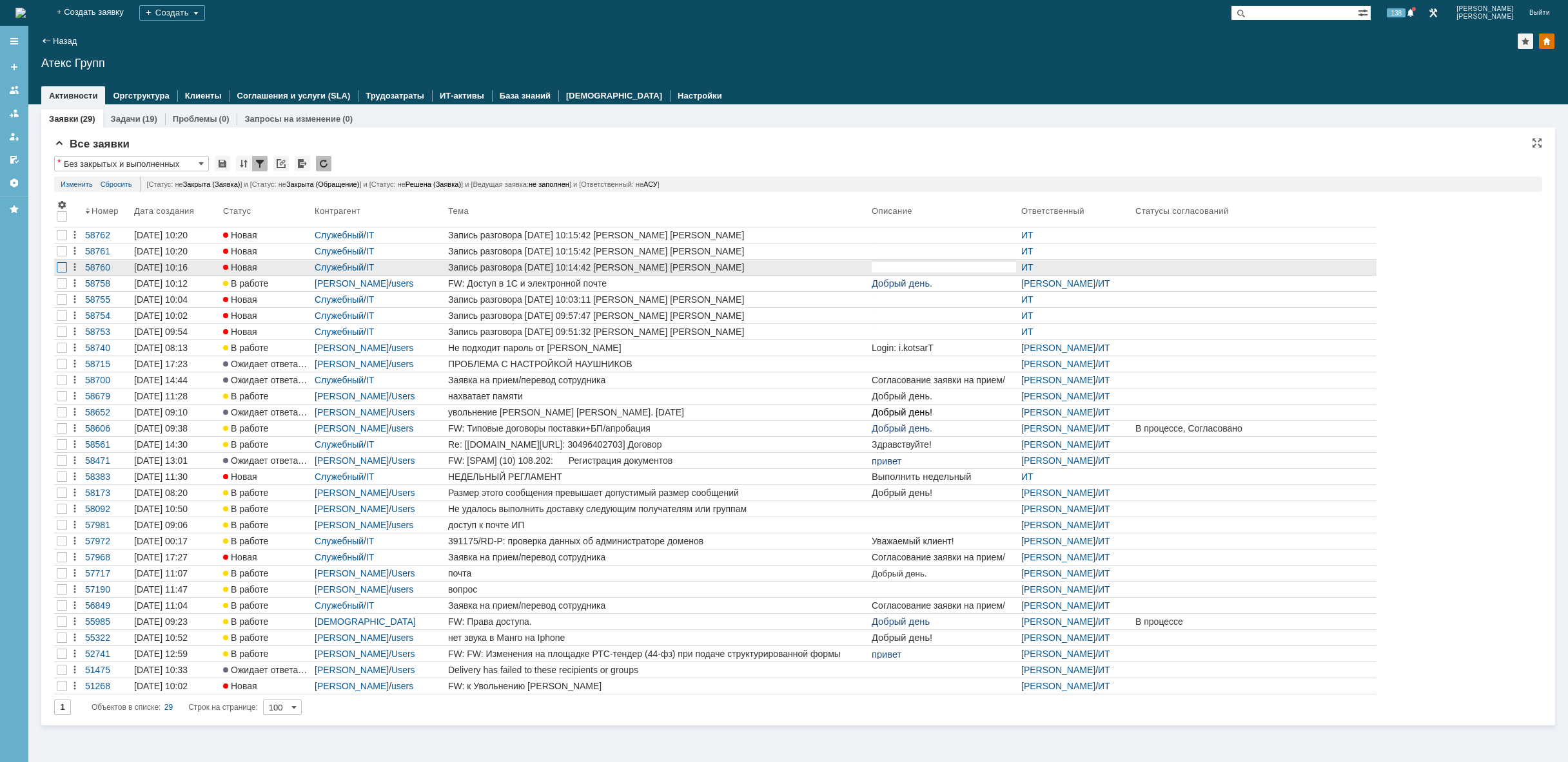
click at [63, 266] on div at bounding box center [62, 267] width 10 height 10
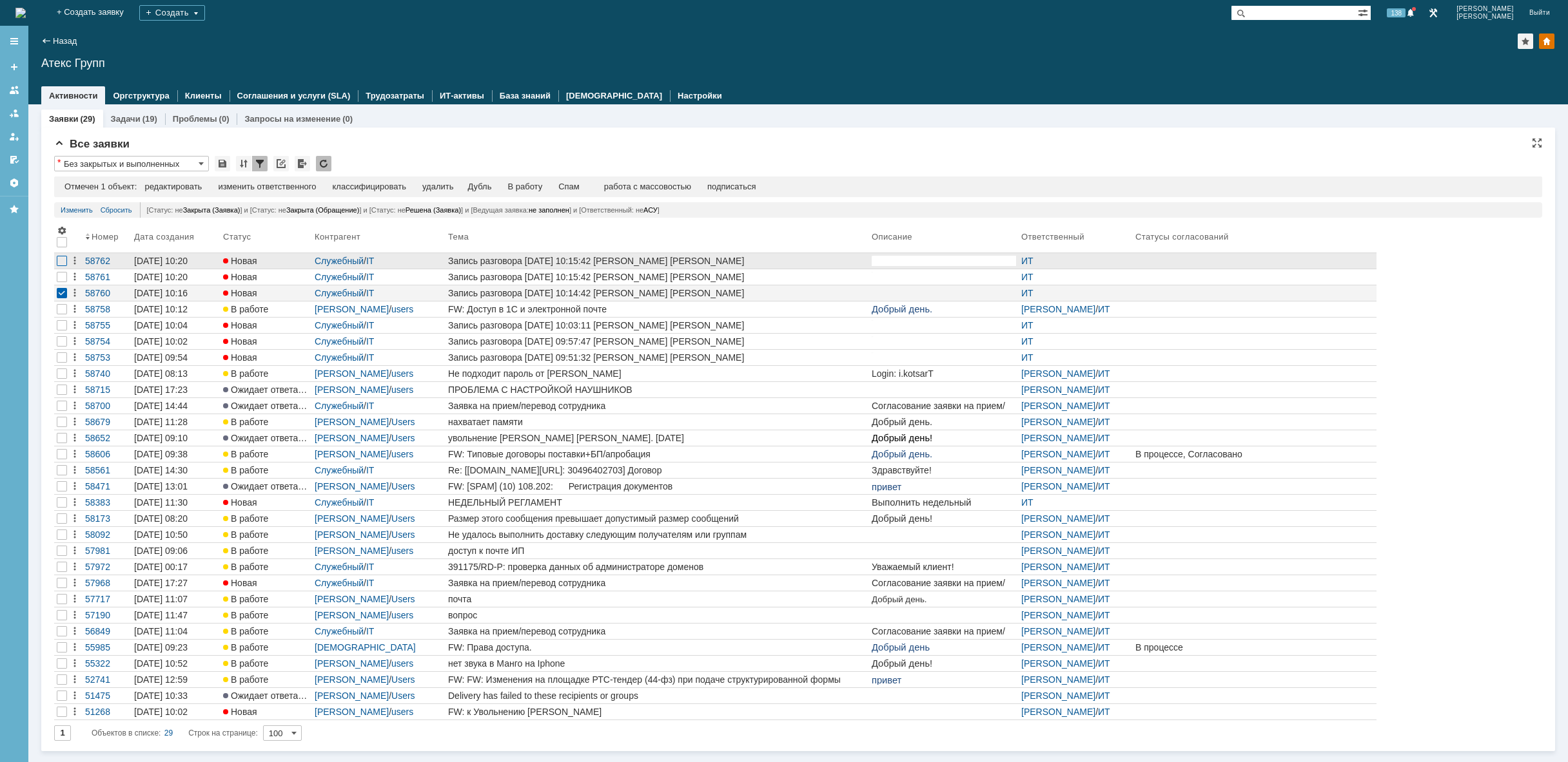
drag, startPoint x: 58, startPoint y: 276, endPoint x: 59, endPoint y: 263, distance: 13.0
click at [58, 276] on div at bounding box center [62, 277] width 10 height 10
click at [59, 263] on div at bounding box center [62, 261] width 10 height 10
click at [415, 187] on div "удалить" at bounding box center [410, 187] width 31 height 10
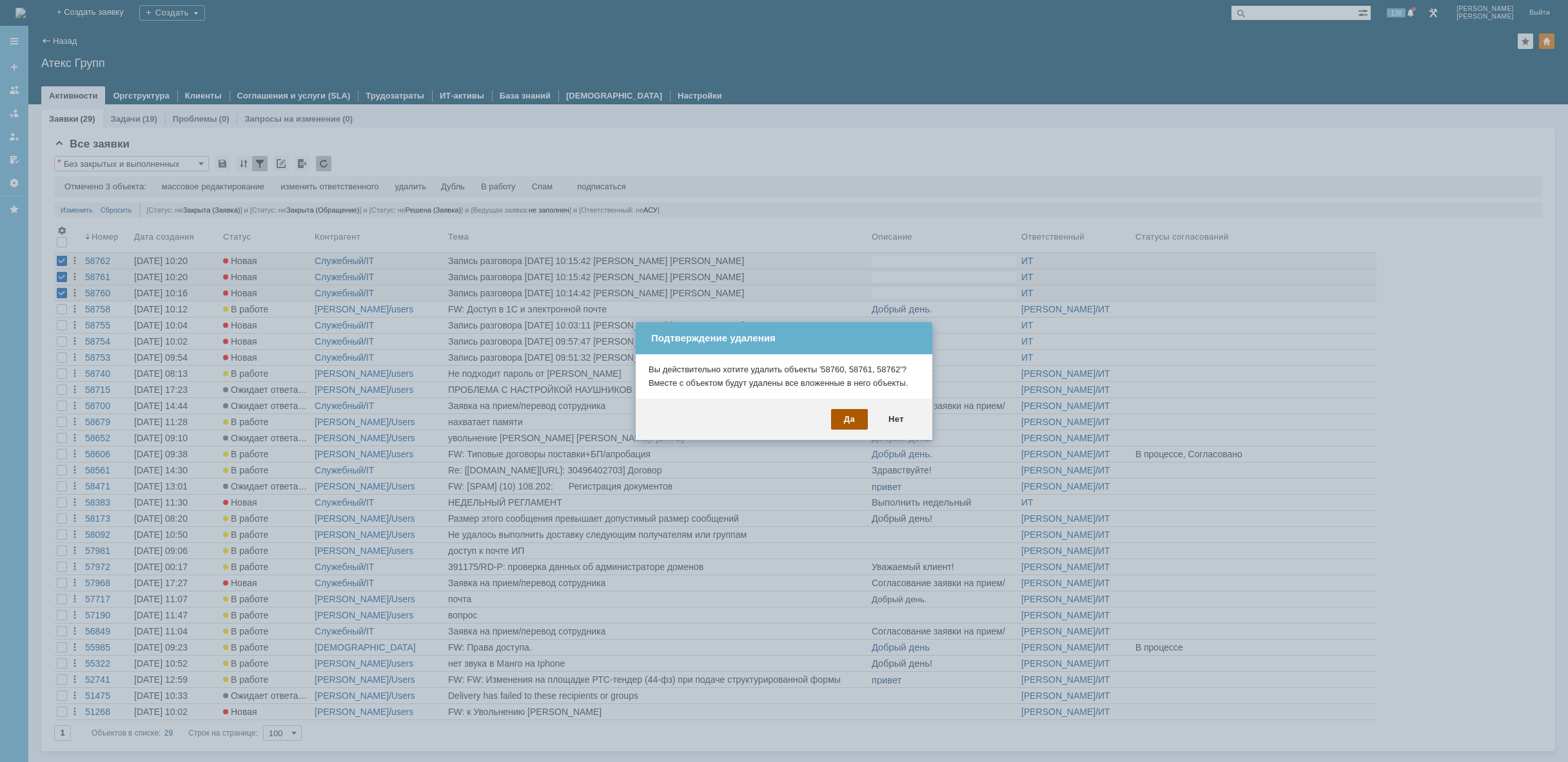
click at [850, 423] on div "Да" at bounding box center [849, 419] width 36 height 21
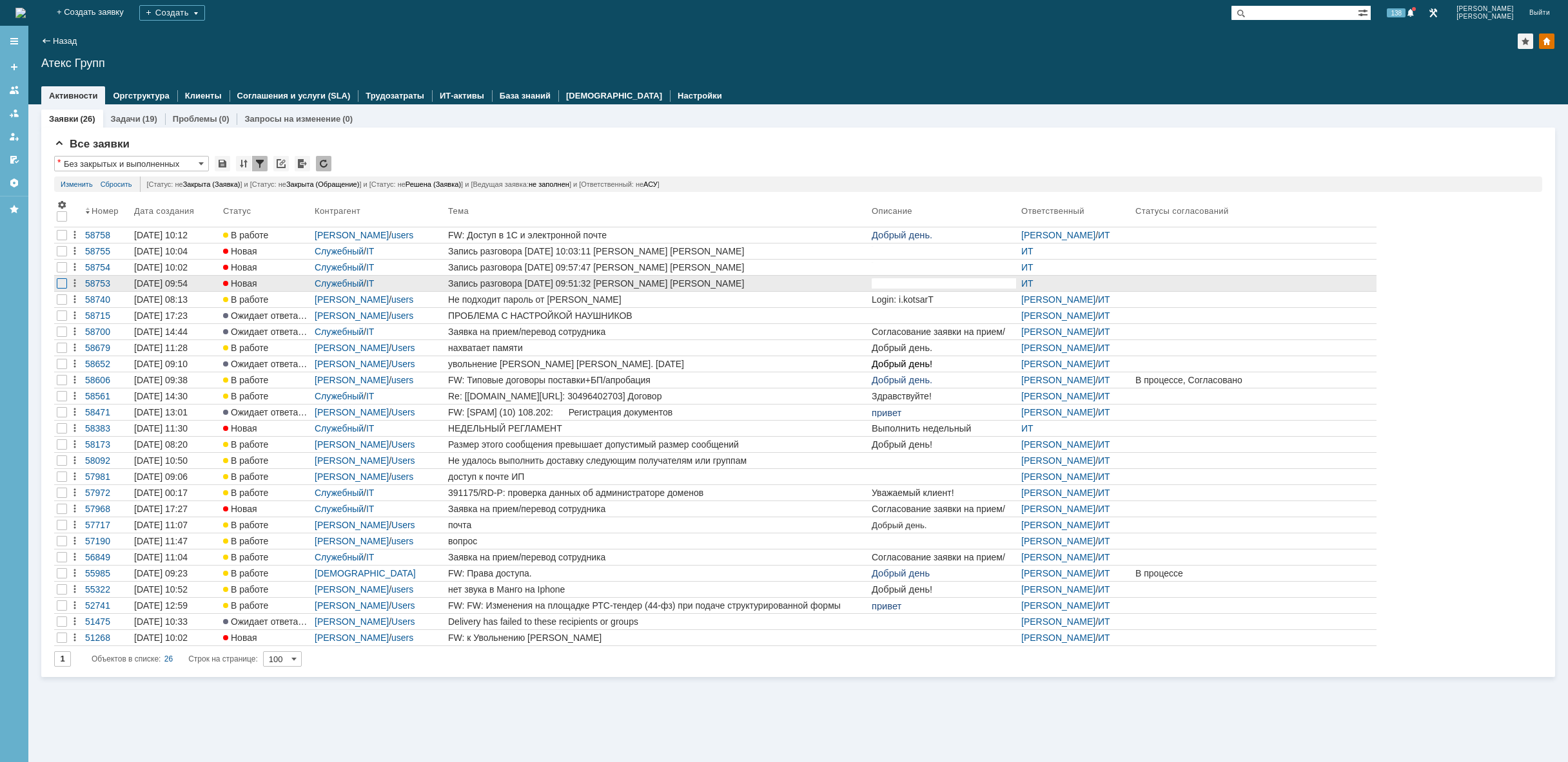
click at [65, 286] on div at bounding box center [62, 283] width 10 height 10
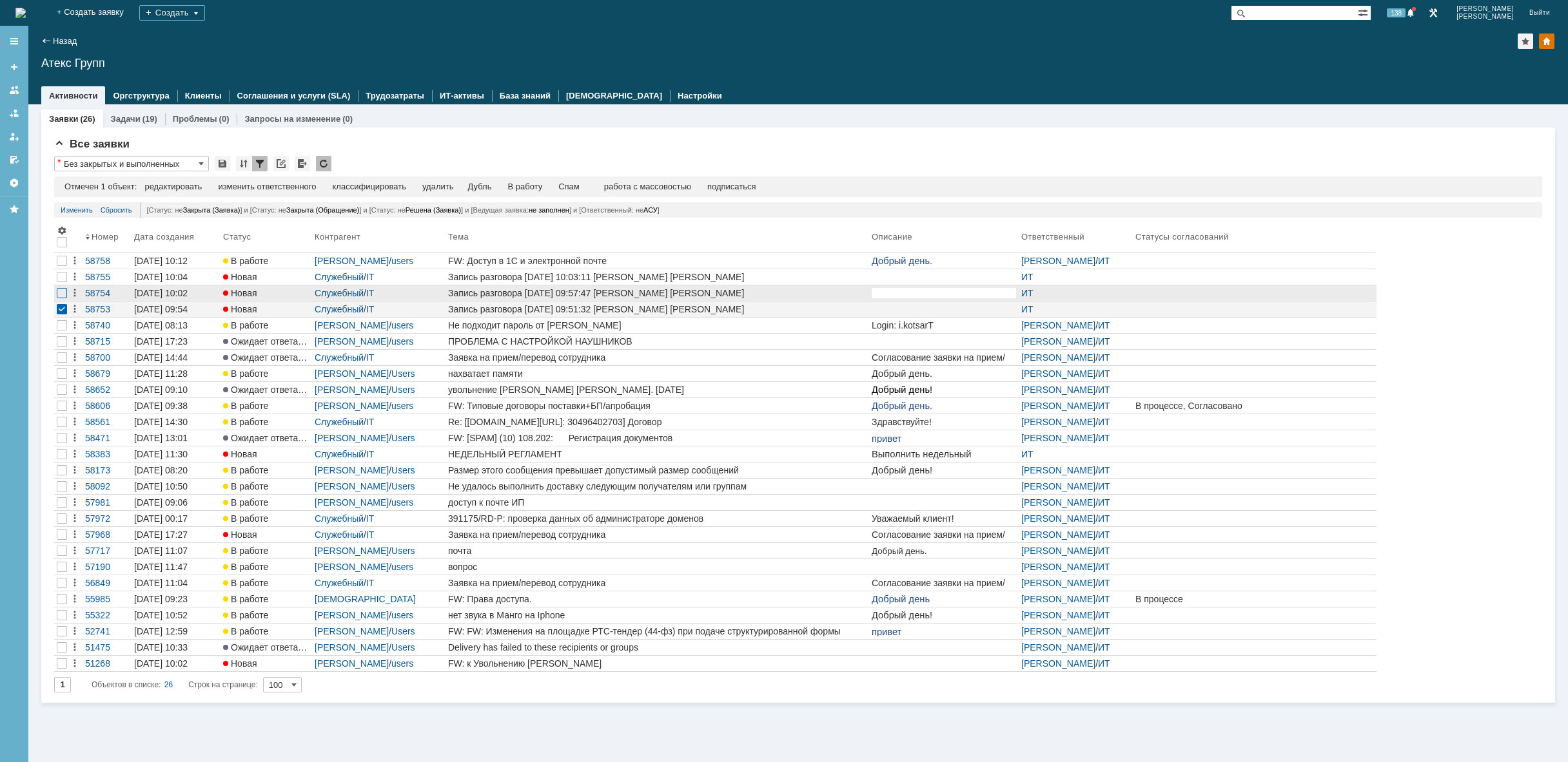
click at [60, 293] on div at bounding box center [62, 293] width 10 height 10
click at [60, 281] on div at bounding box center [62, 277] width 10 height 10
click at [421, 190] on div "удалить" at bounding box center [410, 187] width 31 height 10
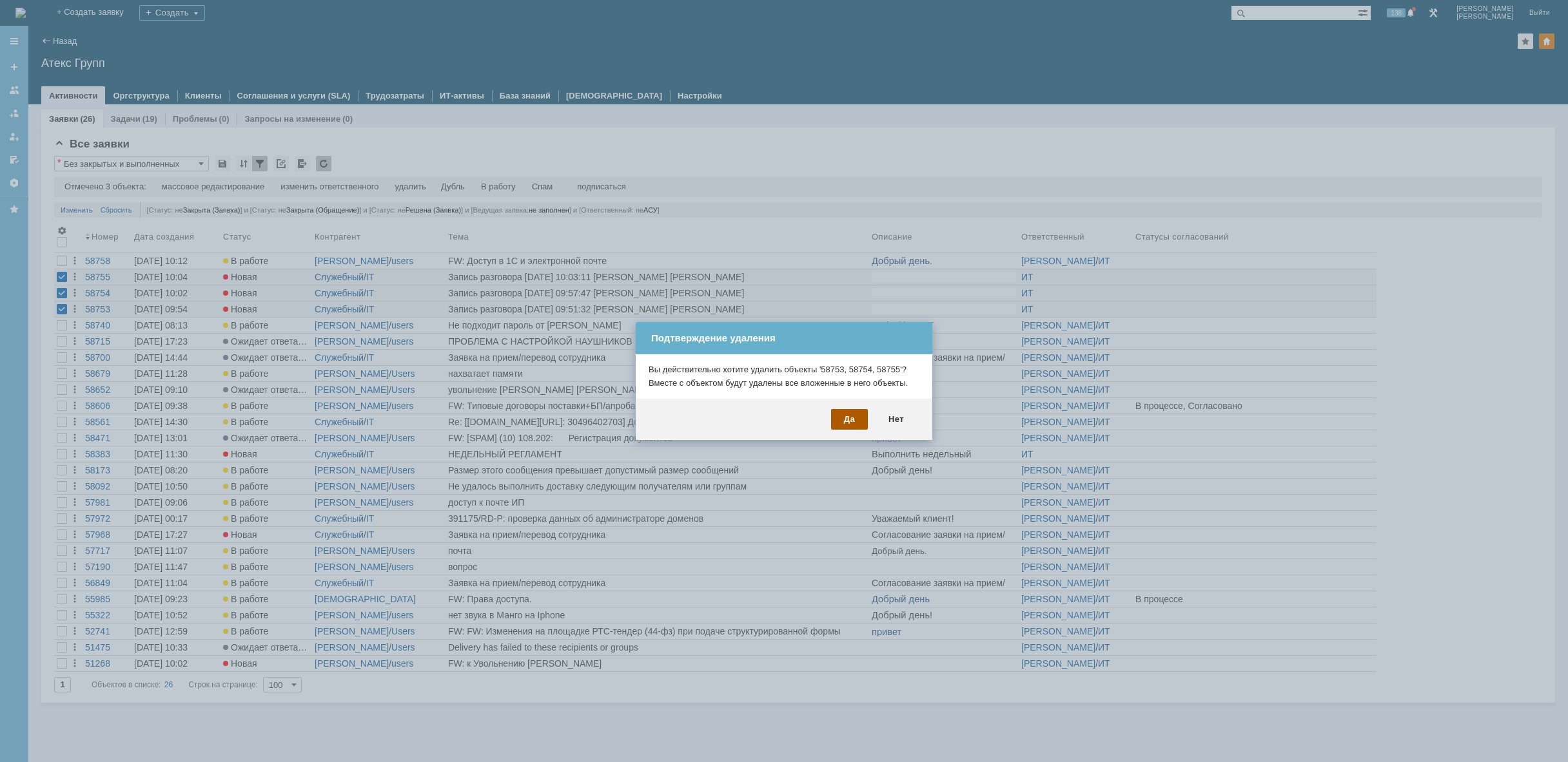
click at [856, 423] on div "Да" at bounding box center [849, 419] width 36 height 21
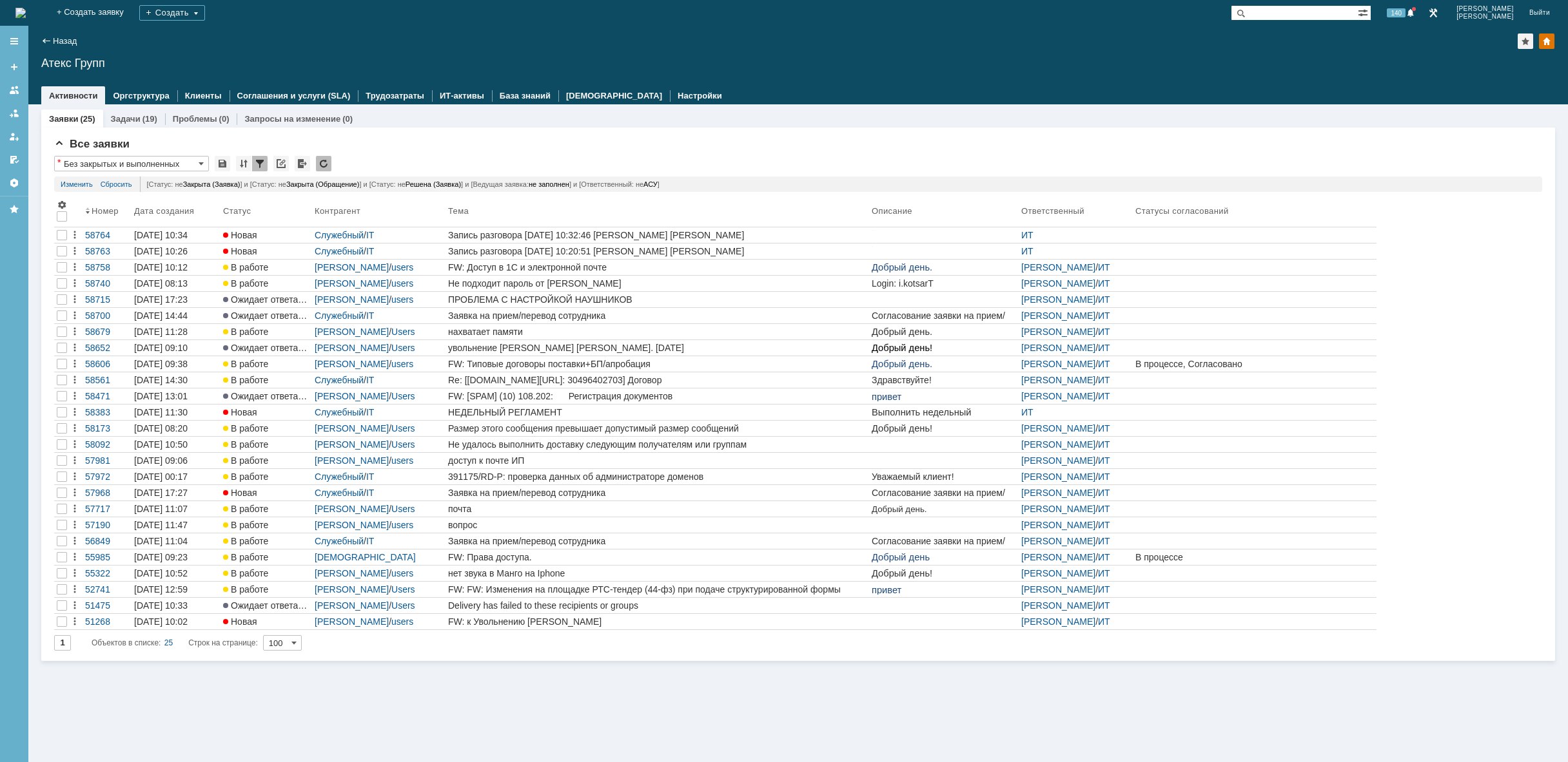
click at [26, 13] on img at bounding box center [21, 12] width 10 height 10
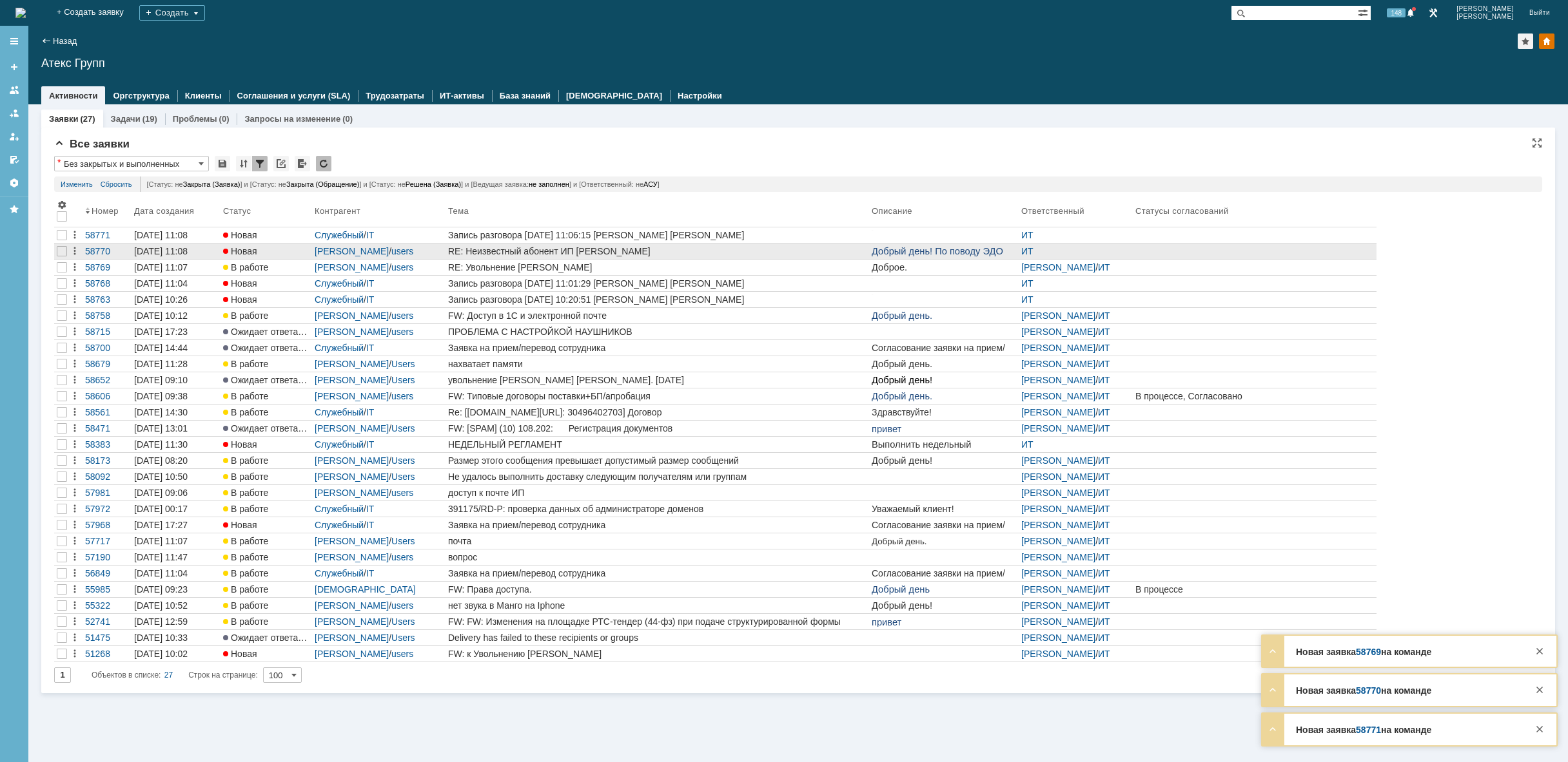
click at [730, 256] on link "RE: Неизвестный абонент ИП Вахрушева" at bounding box center [657, 251] width 424 height 16
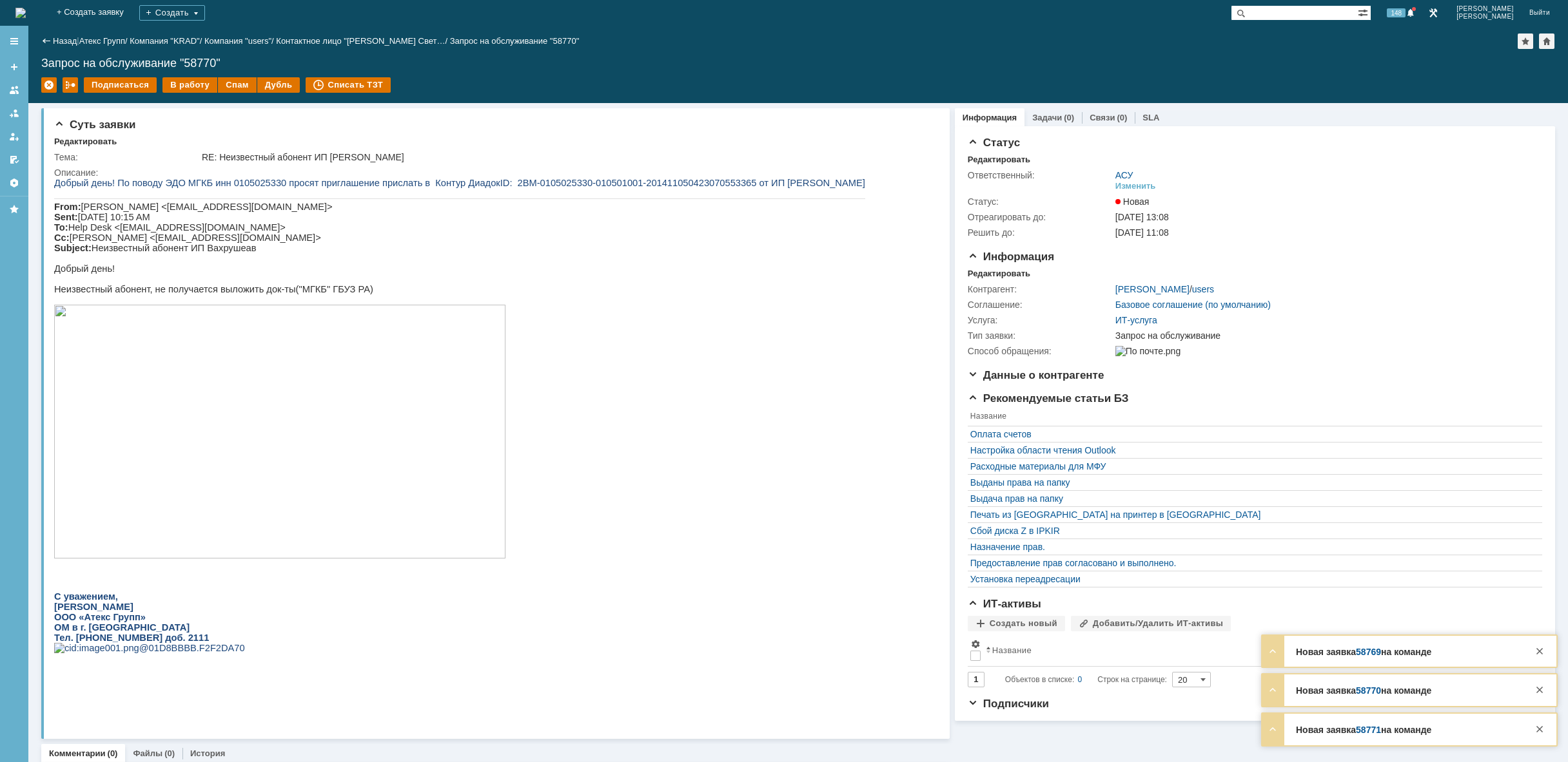
click at [26, 7] on img at bounding box center [21, 12] width 10 height 10
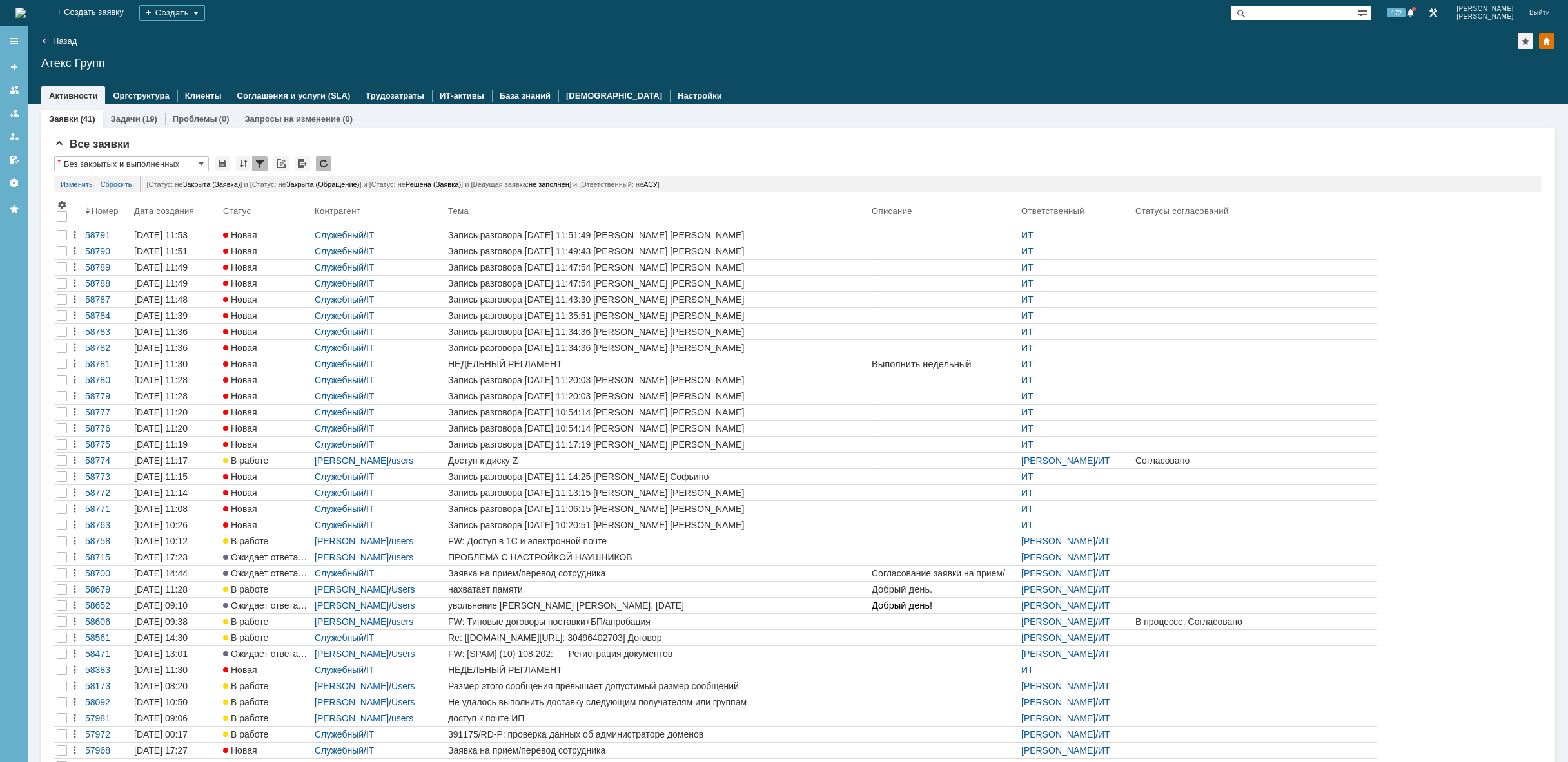
click at [26, 9] on img at bounding box center [21, 12] width 10 height 10
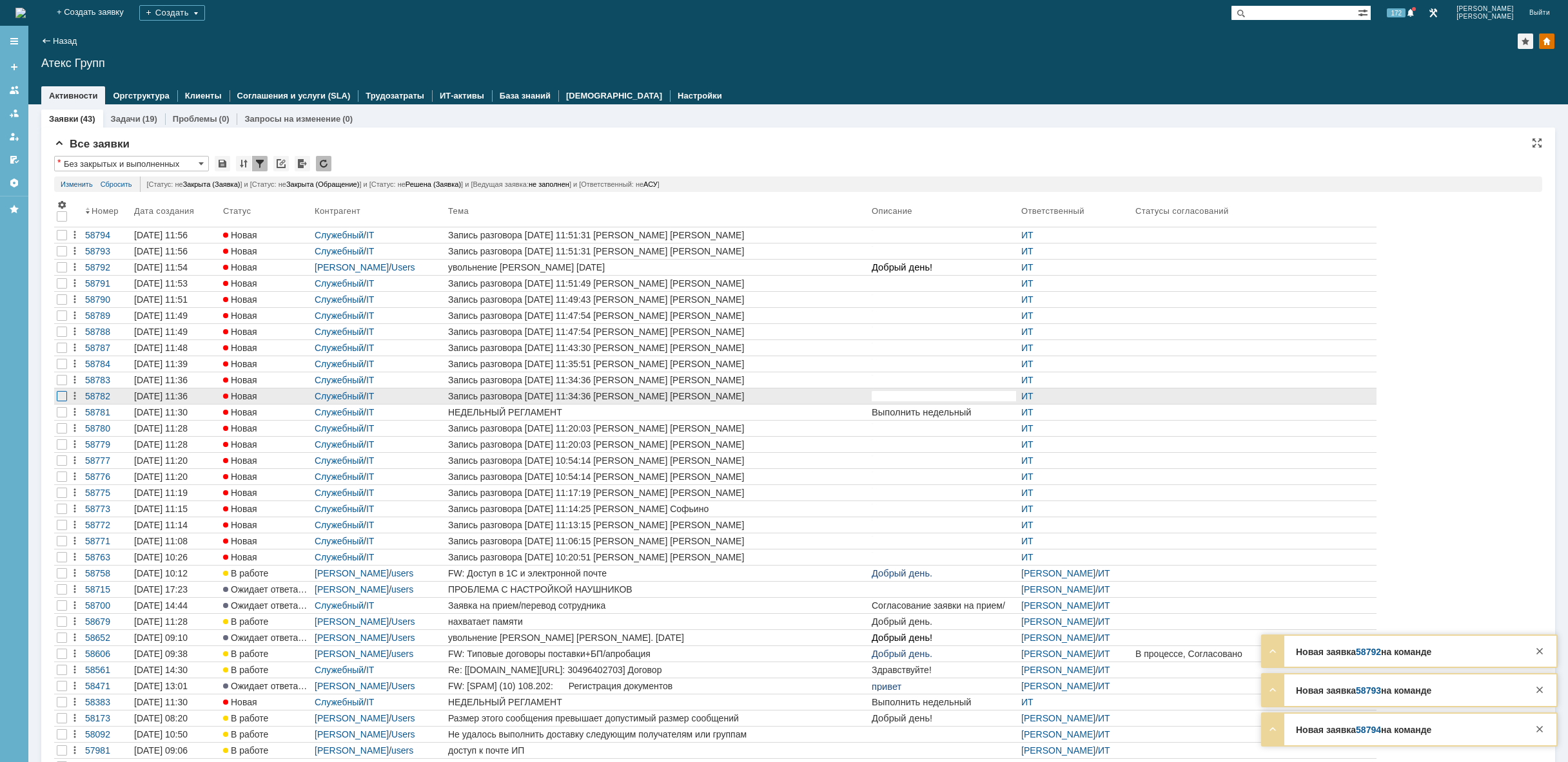
click at [61, 397] on div at bounding box center [62, 396] width 10 height 10
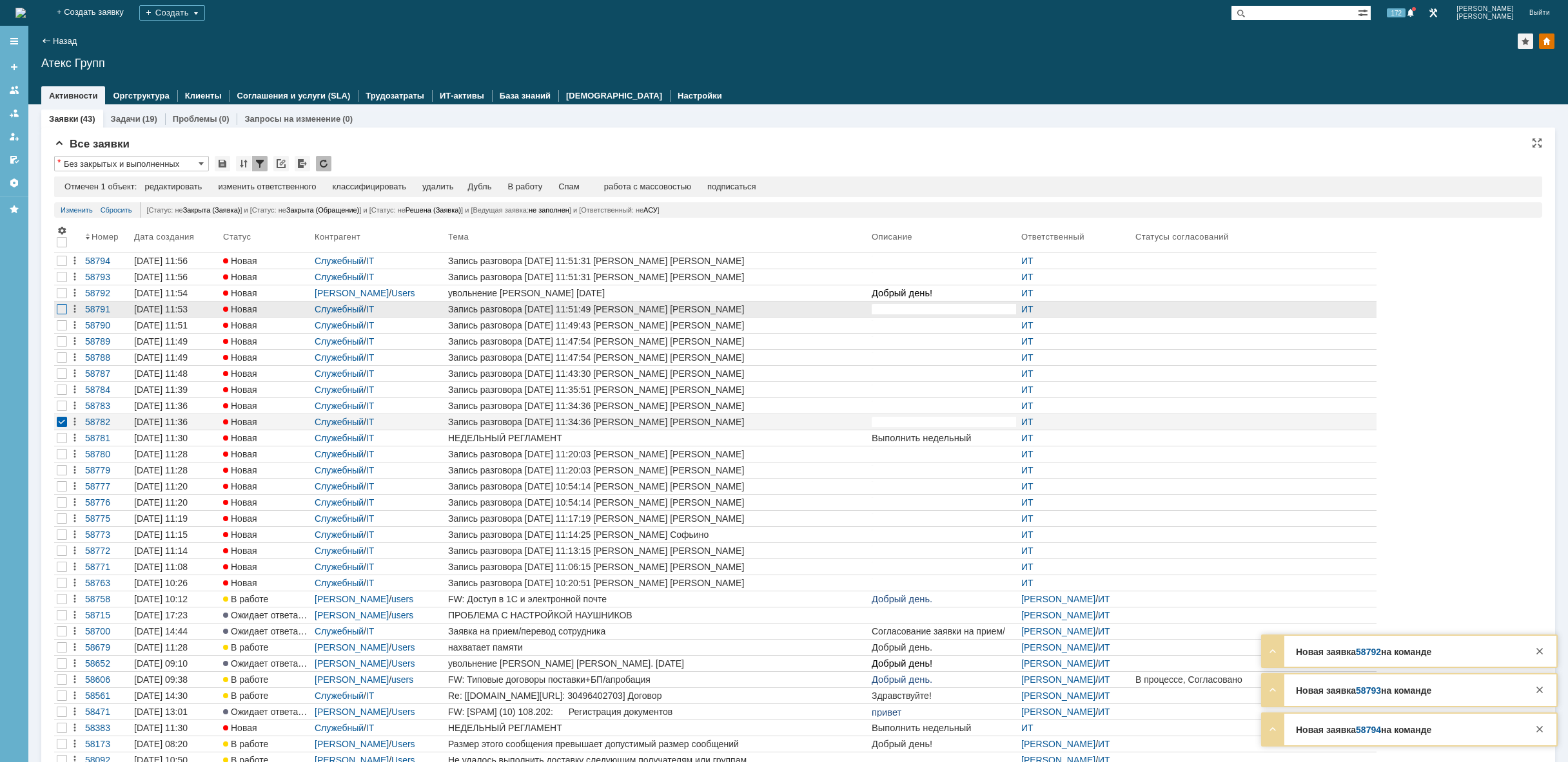
click at [59, 314] on div at bounding box center [62, 309] width 10 height 10
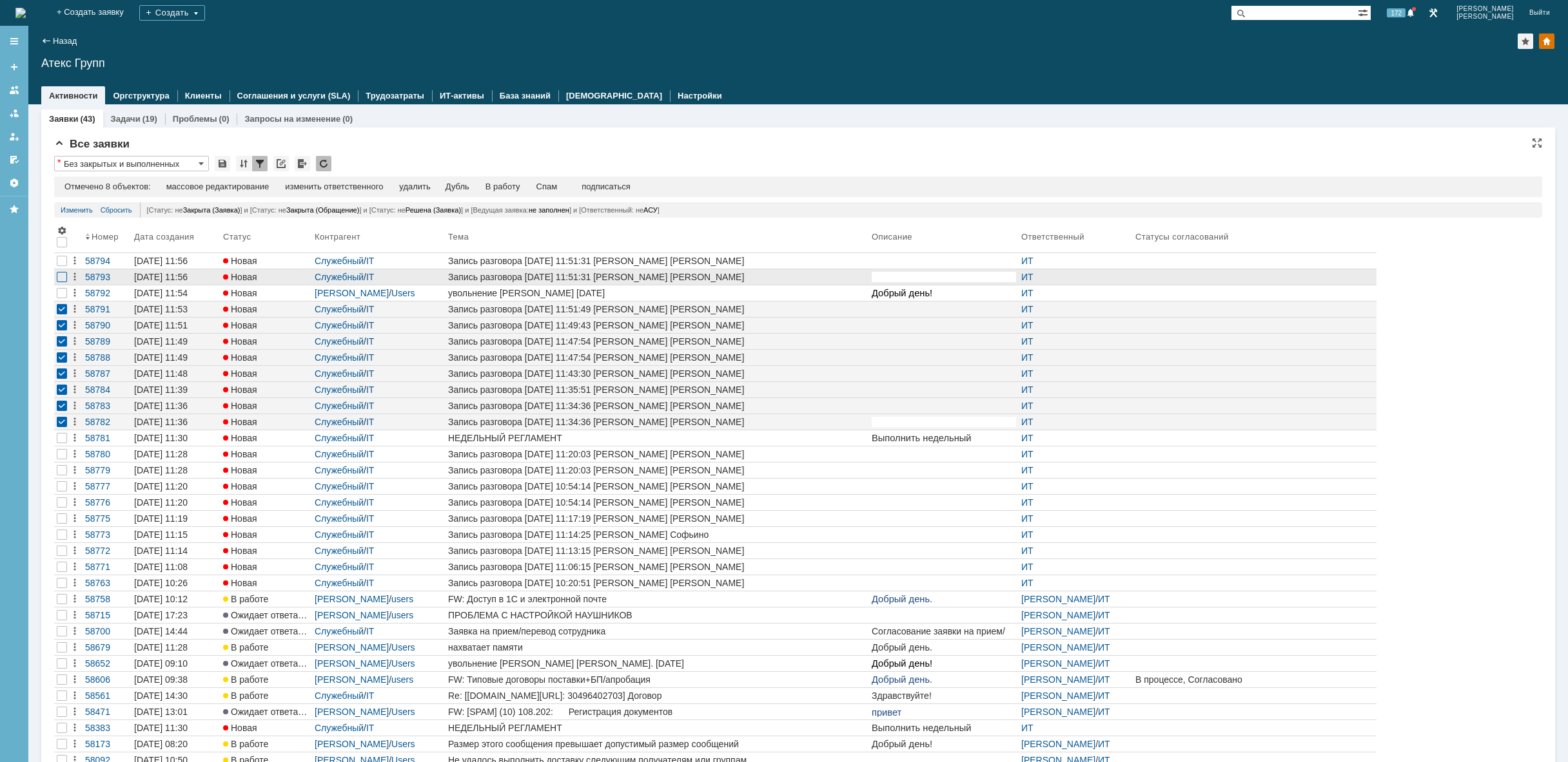
drag, startPoint x: 63, startPoint y: 278, endPoint x: 61, endPoint y: 266, distance: 12.2
click at [63, 276] on div at bounding box center [62, 277] width 10 height 10
click at [61, 262] on div at bounding box center [62, 261] width 10 height 10
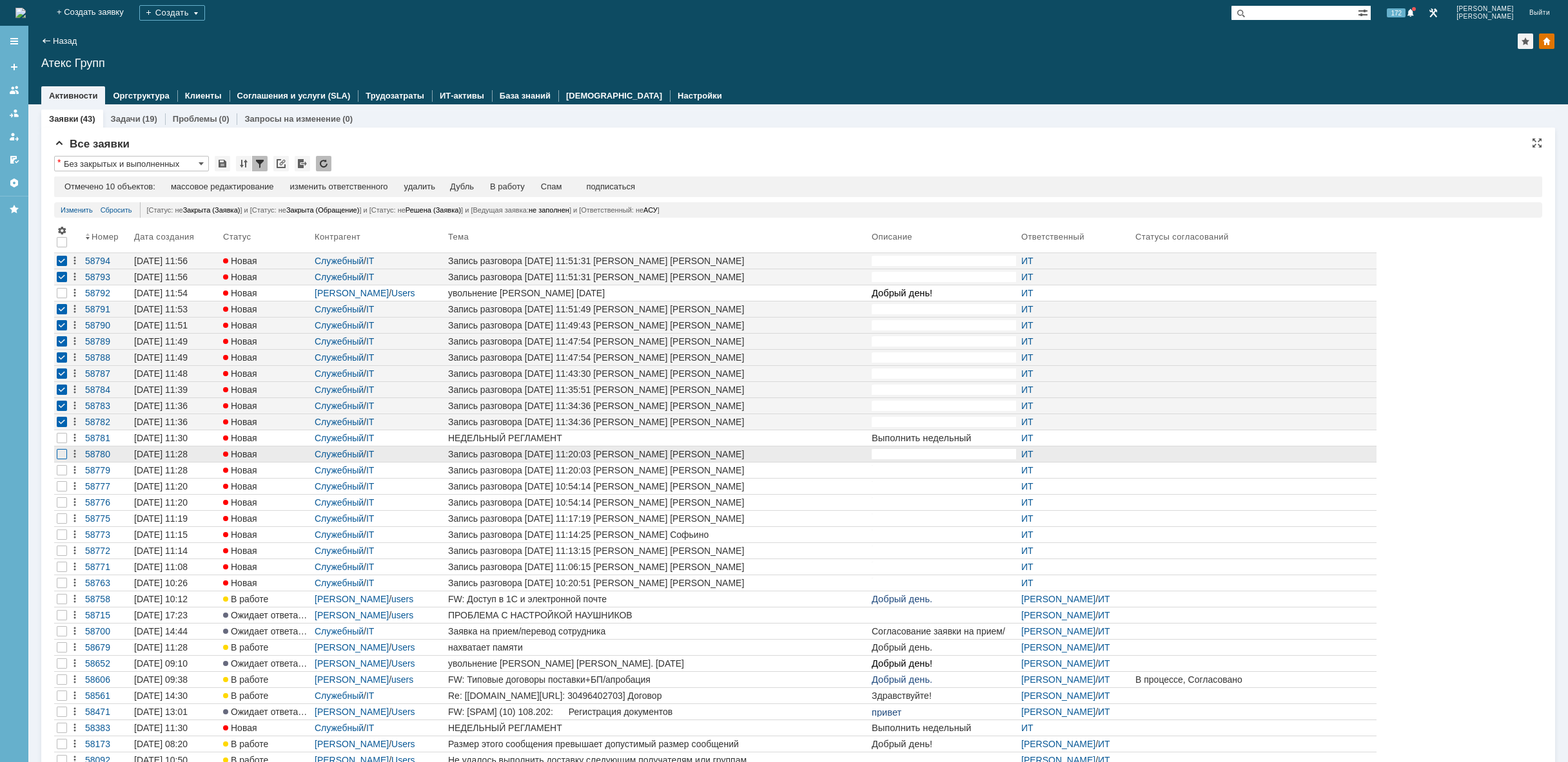
click at [65, 456] on div at bounding box center [62, 454] width 10 height 10
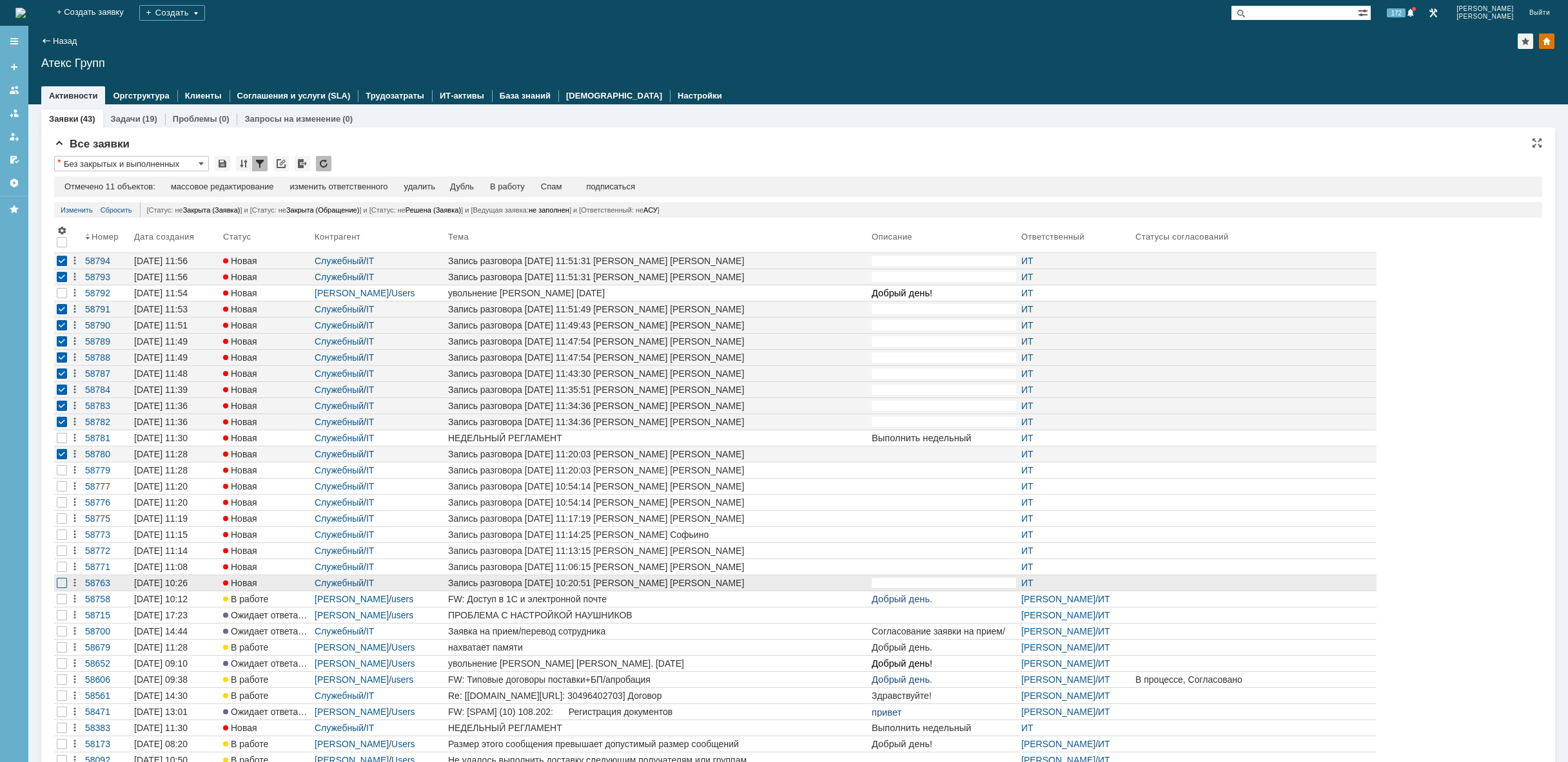
click at [64, 582] on div at bounding box center [62, 582] width 10 height 10
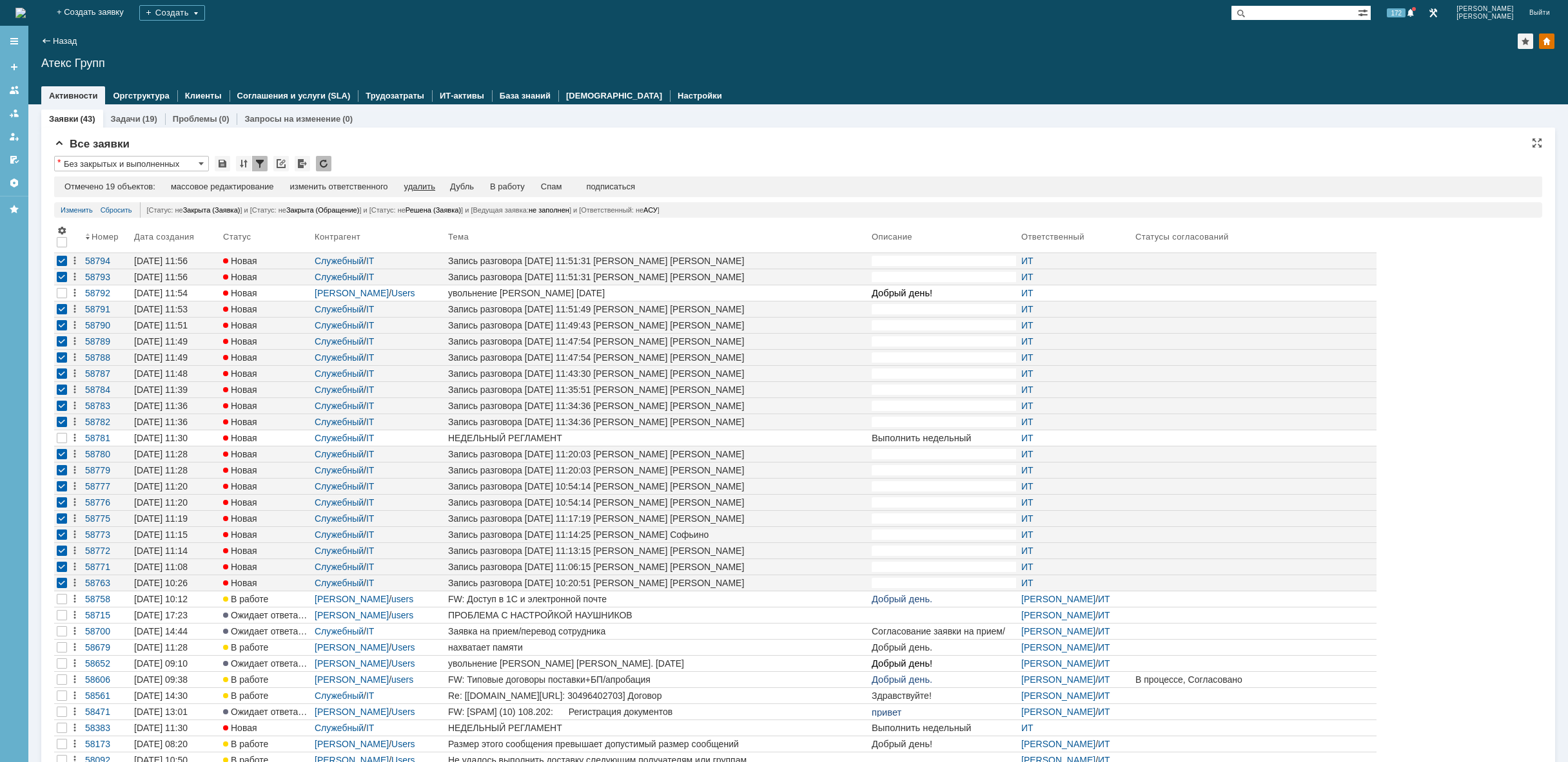
click at [426, 189] on div "удалить" at bounding box center [419, 187] width 31 height 10
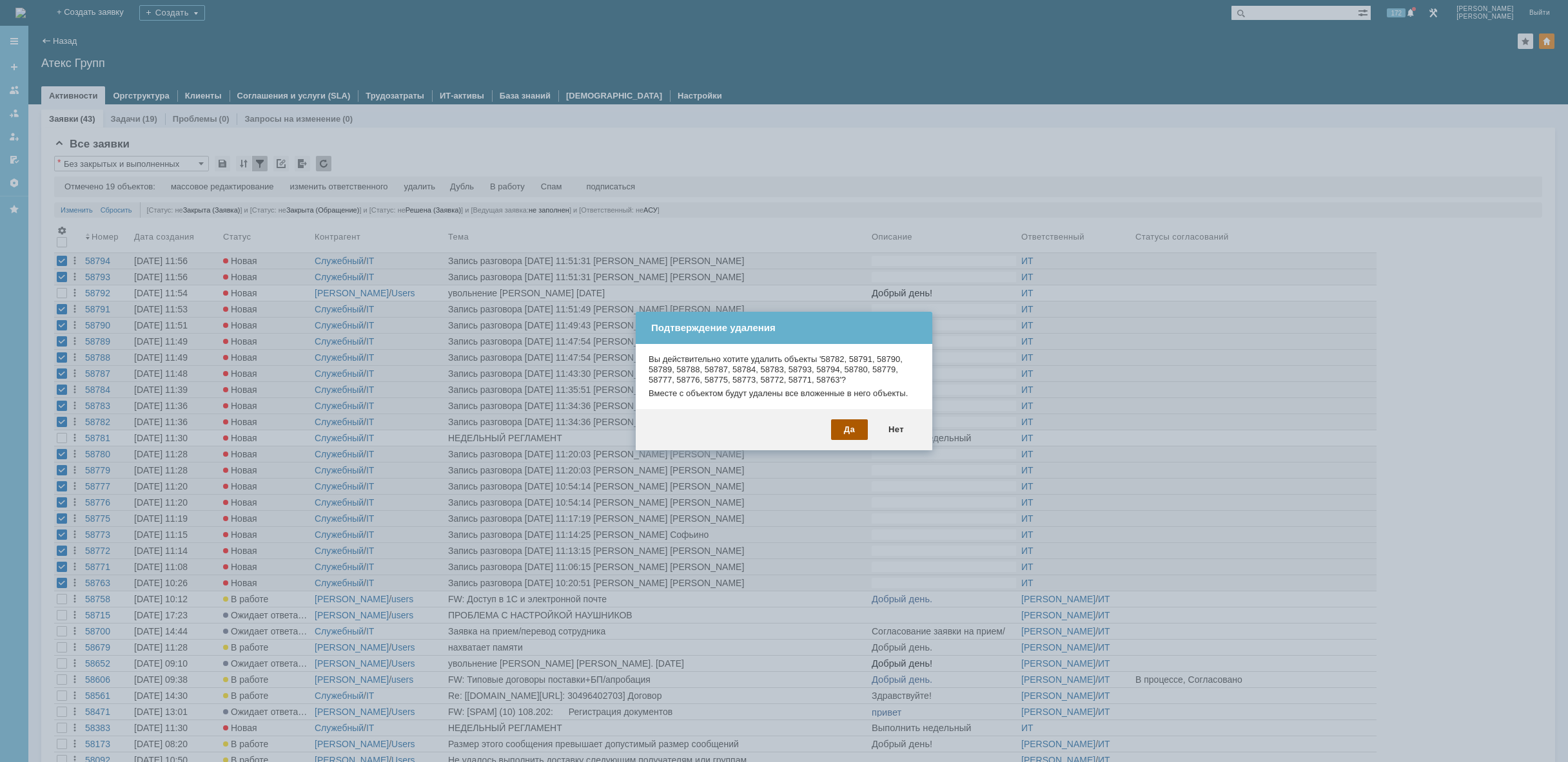
click at [850, 439] on div "Да" at bounding box center [849, 429] width 36 height 21
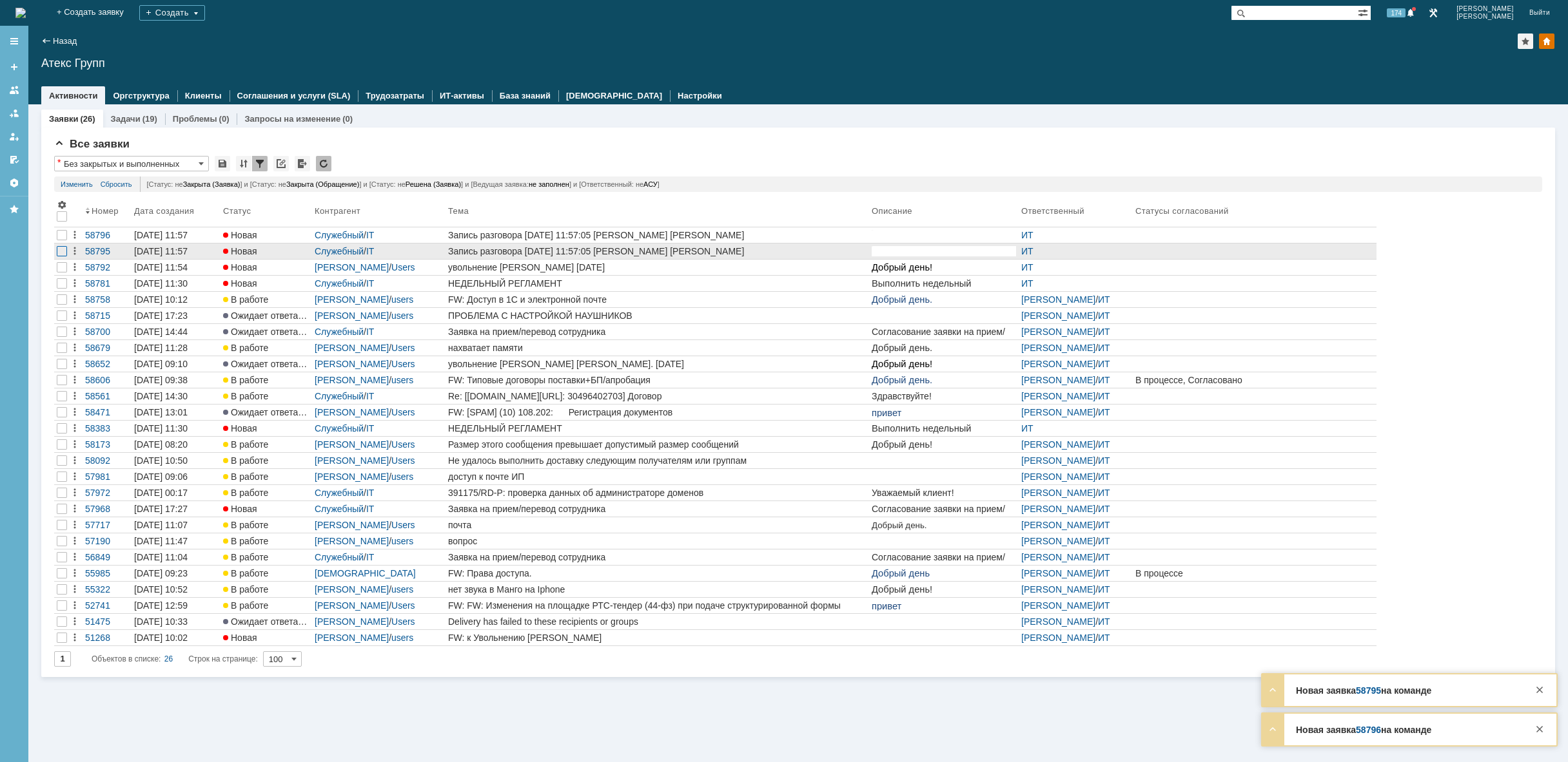
click at [57, 252] on div at bounding box center [62, 251] width 10 height 10
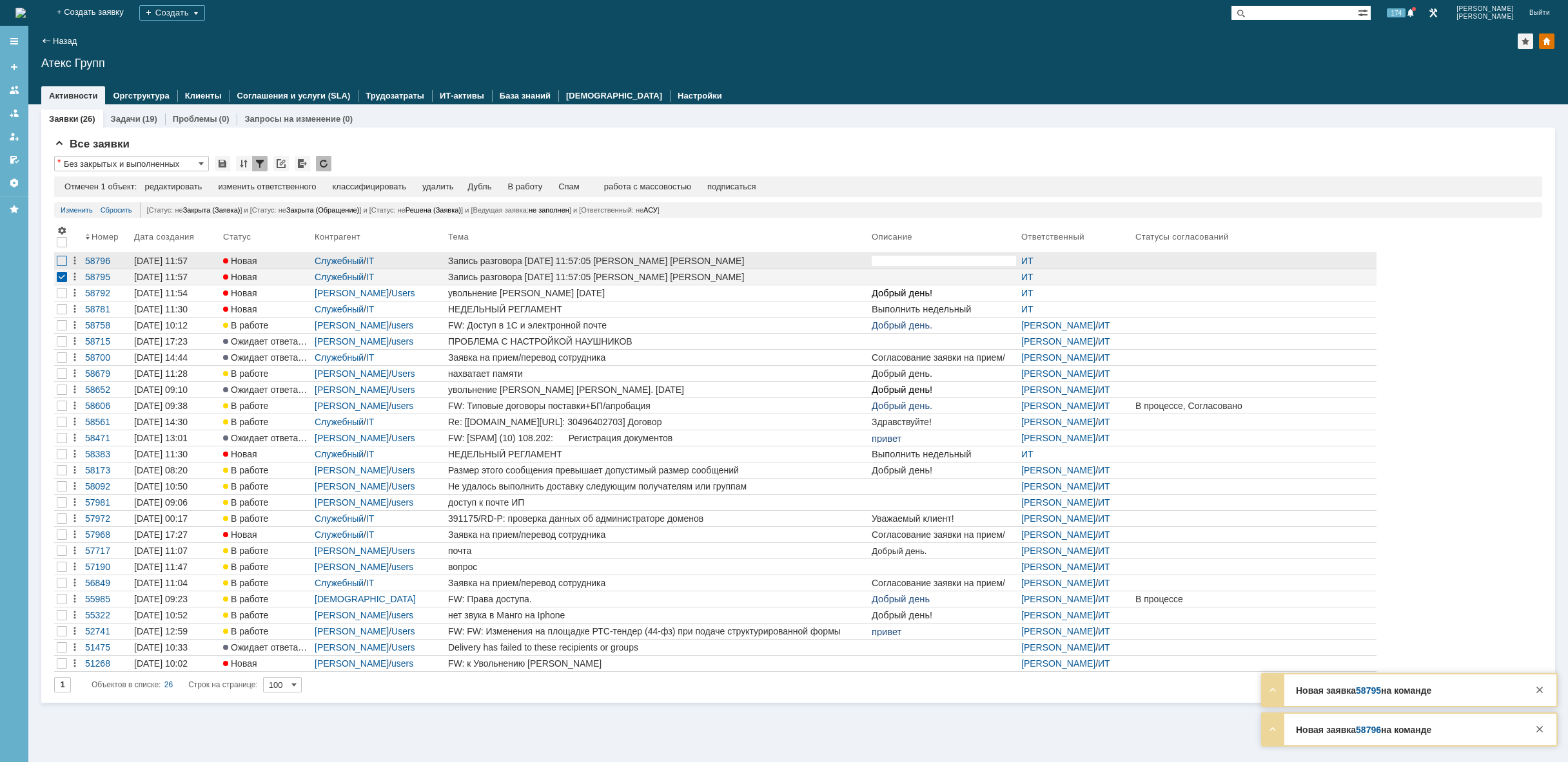
click at [63, 263] on div at bounding box center [62, 261] width 10 height 10
click at [412, 187] on div "удалить" at bounding box center [410, 187] width 31 height 10
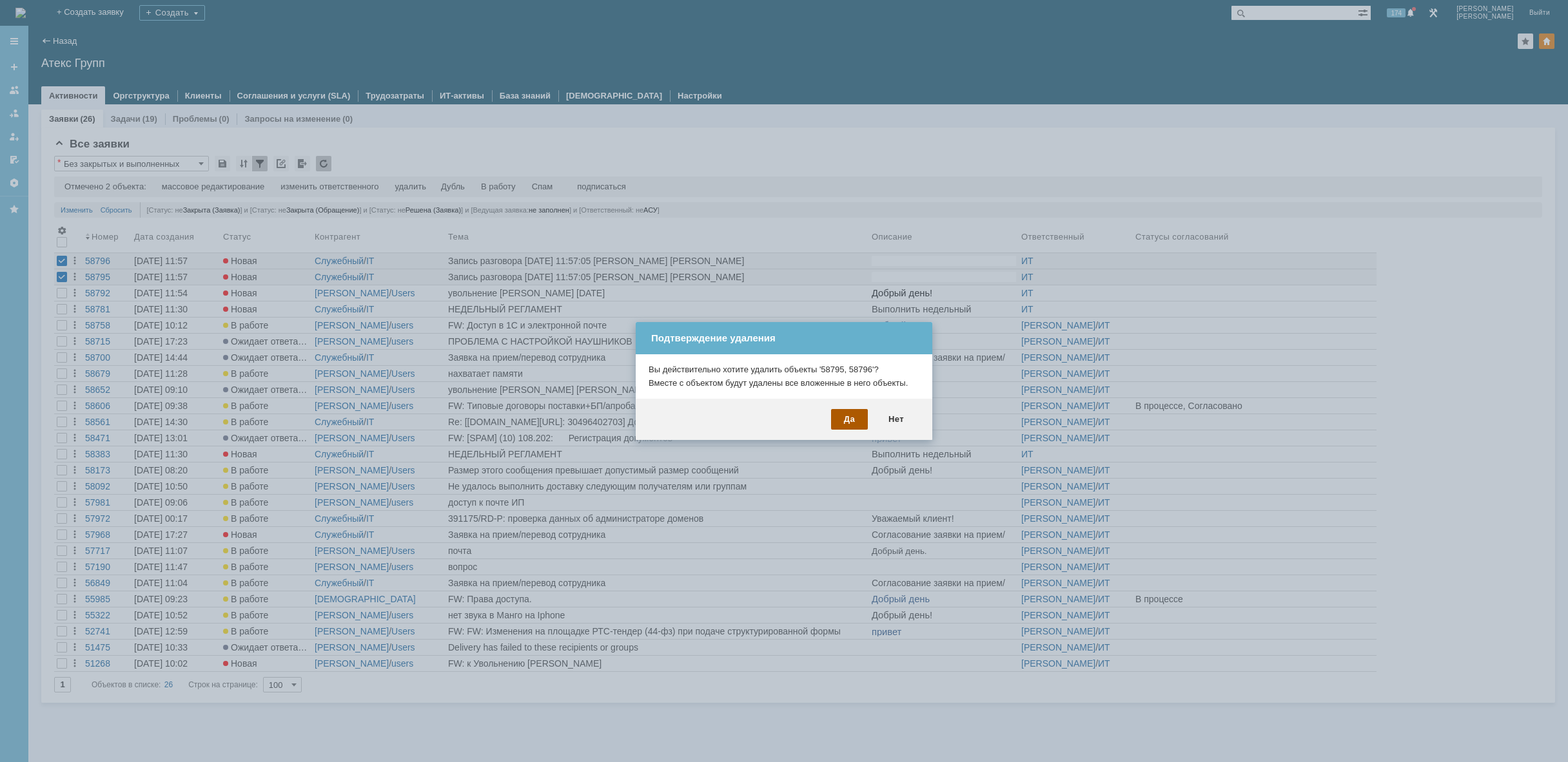
click at [839, 419] on div "Да" at bounding box center [849, 419] width 36 height 21
